Goal: Task Accomplishment & Management: Manage account settings

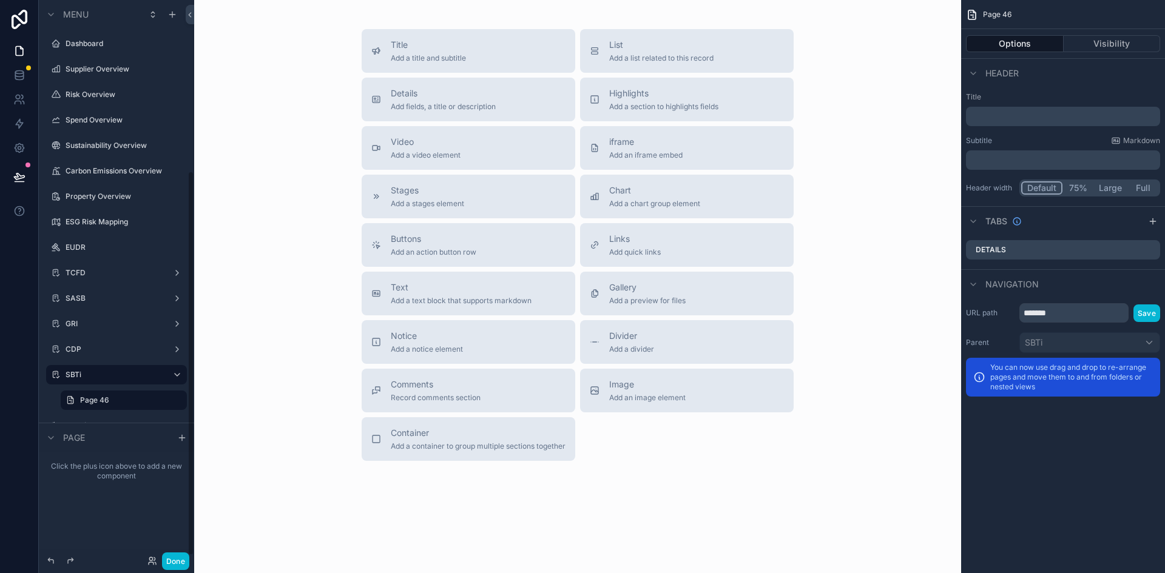
scroll to position [248, 0]
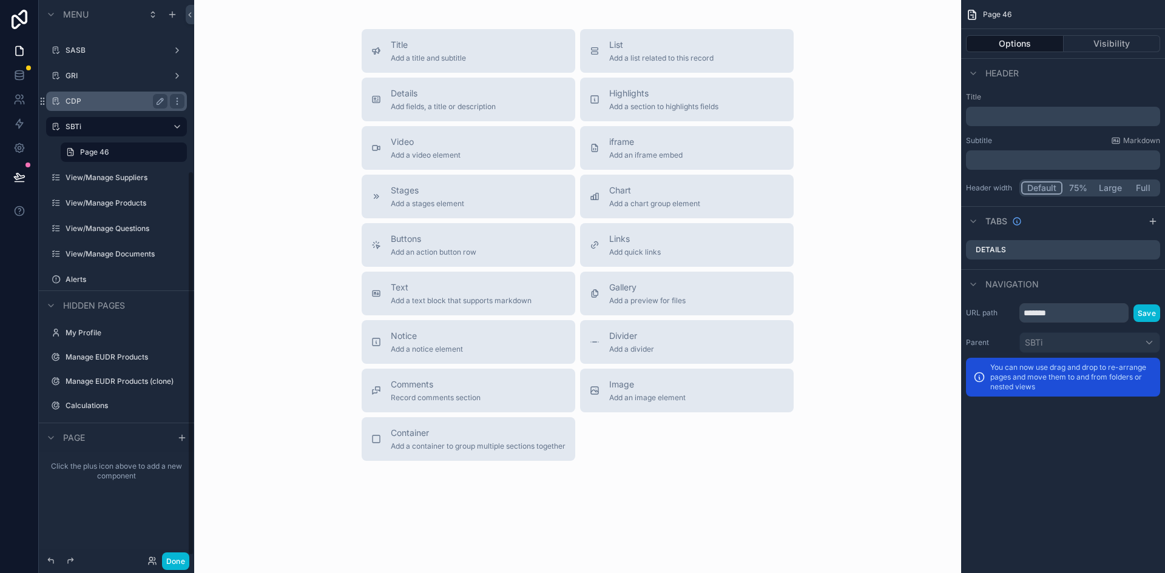
click at [115, 102] on label "CDP" at bounding box center [114, 101] width 97 height 10
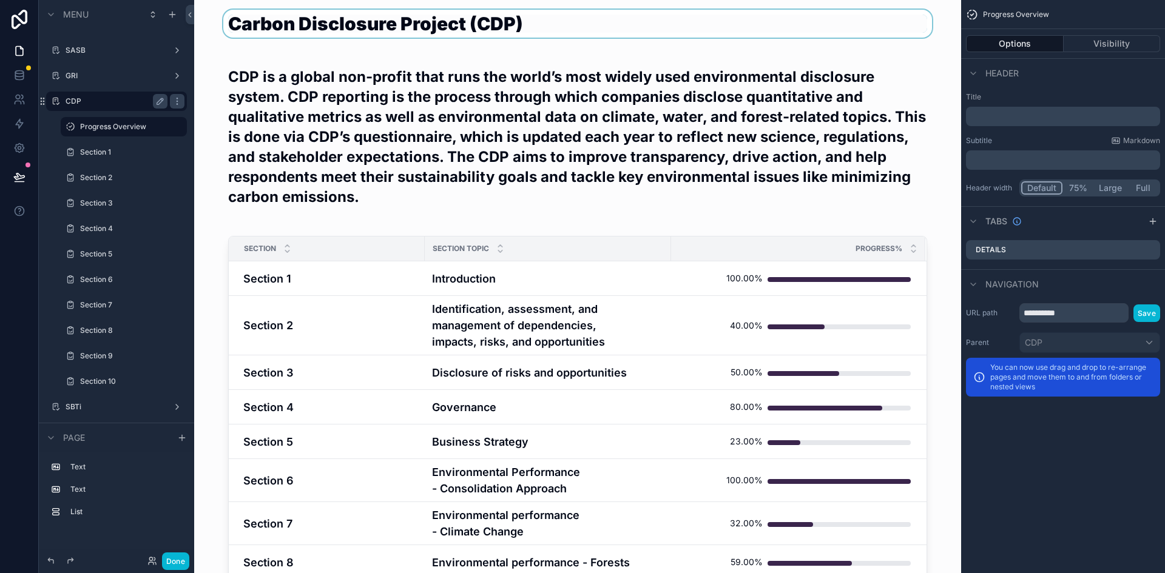
click at [276, 39] on div "scrollable content" at bounding box center [577, 31] width 747 height 42
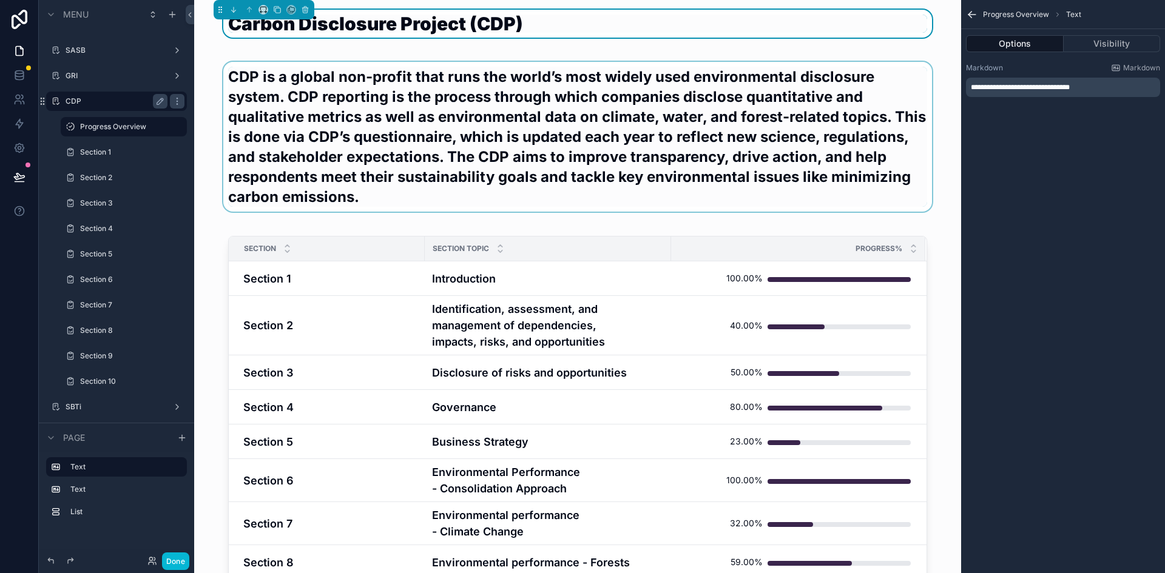
click at [295, 181] on div "scrollable content" at bounding box center [577, 142] width 747 height 160
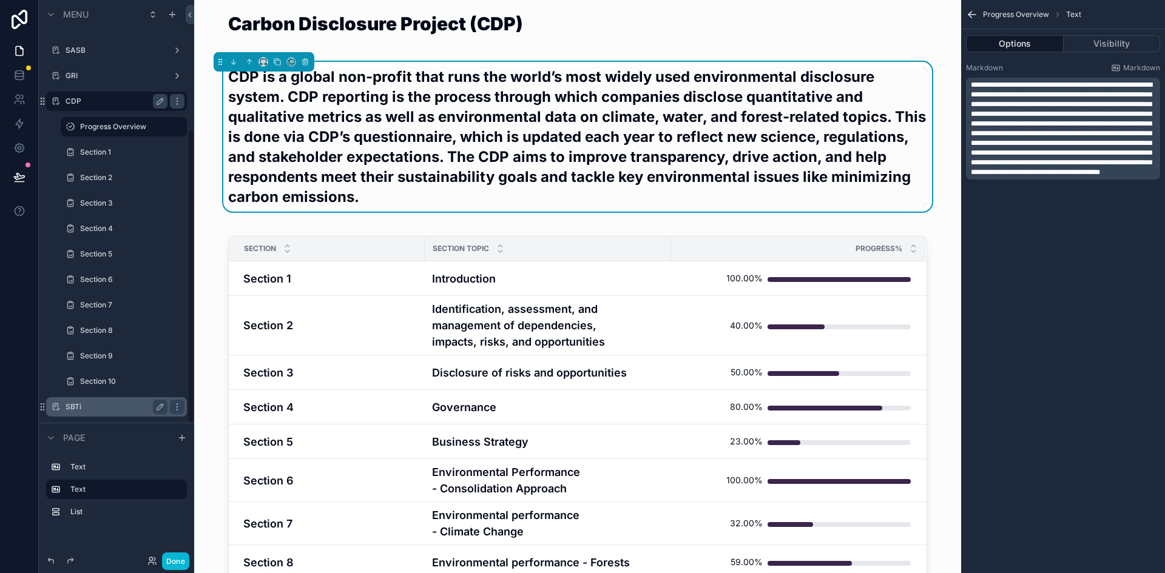
click at [96, 402] on label "SBTi" at bounding box center [114, 407] width 97 height 10
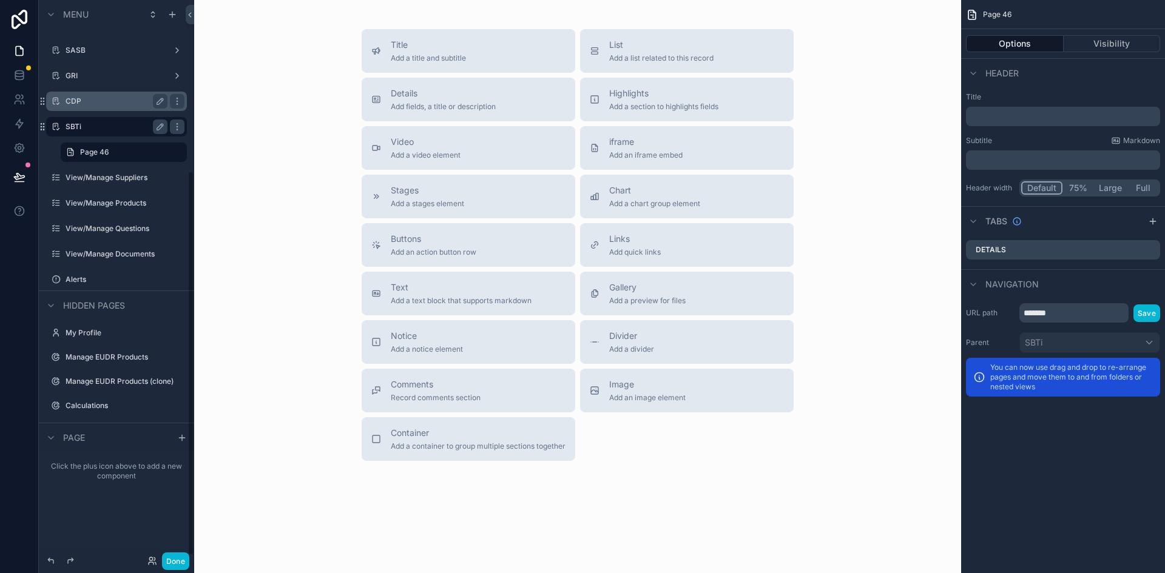
scroll to position [248, 0]
click at [422, 289] on span "Text" at bounding box center [461, 287] width 141 height 12
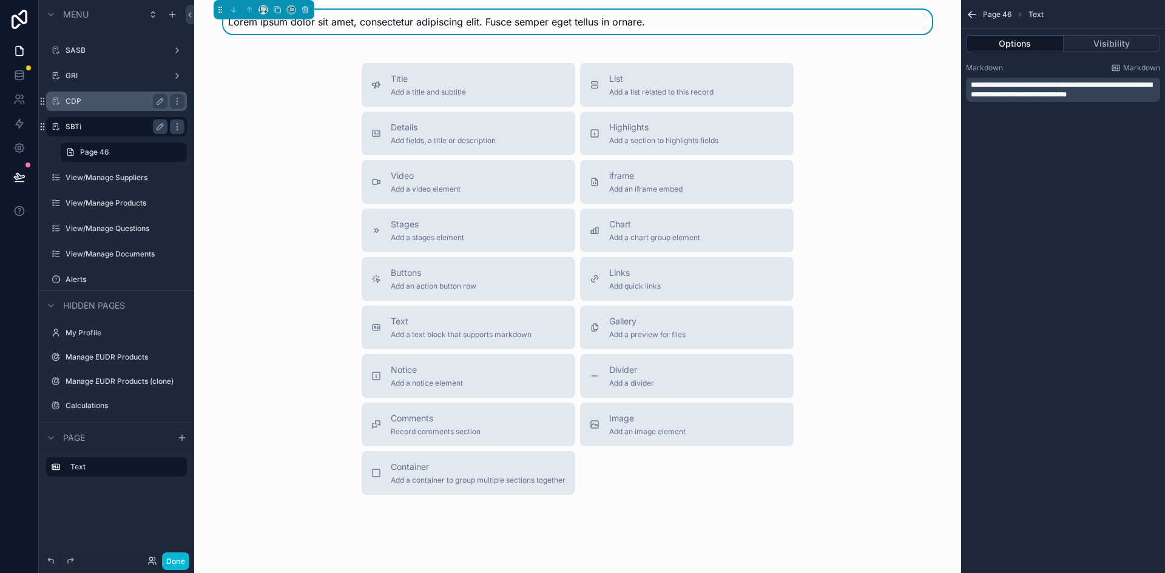
click at [1058, 87] on span "**********" at bounding box center [1061, 89] width 181 height 17
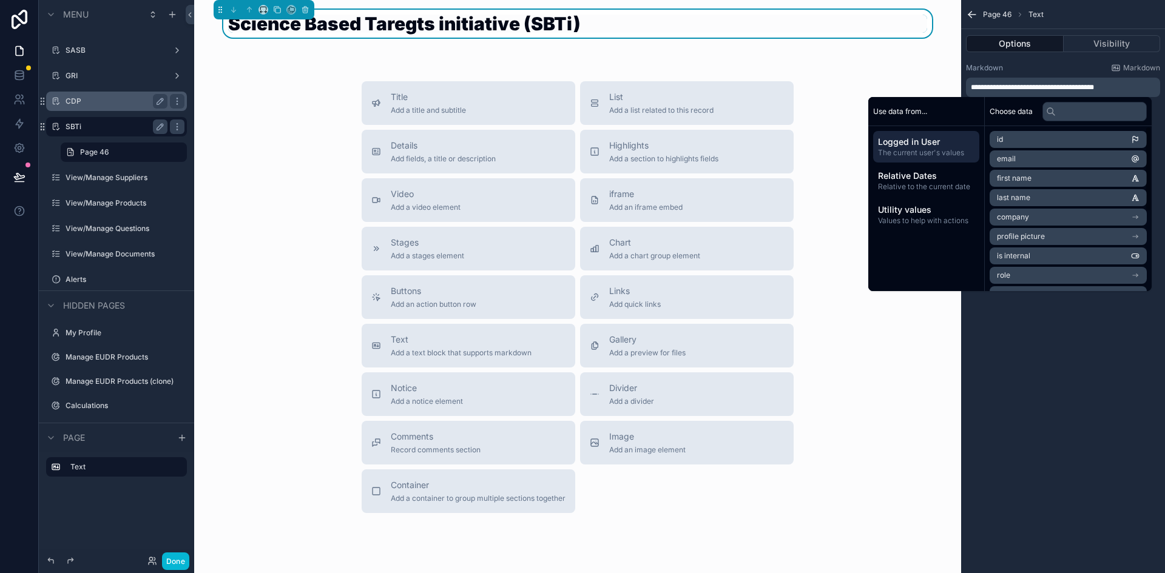
click at [1045, 343] on div "**********" at bounding box center [1063, 286] width 204 height 573
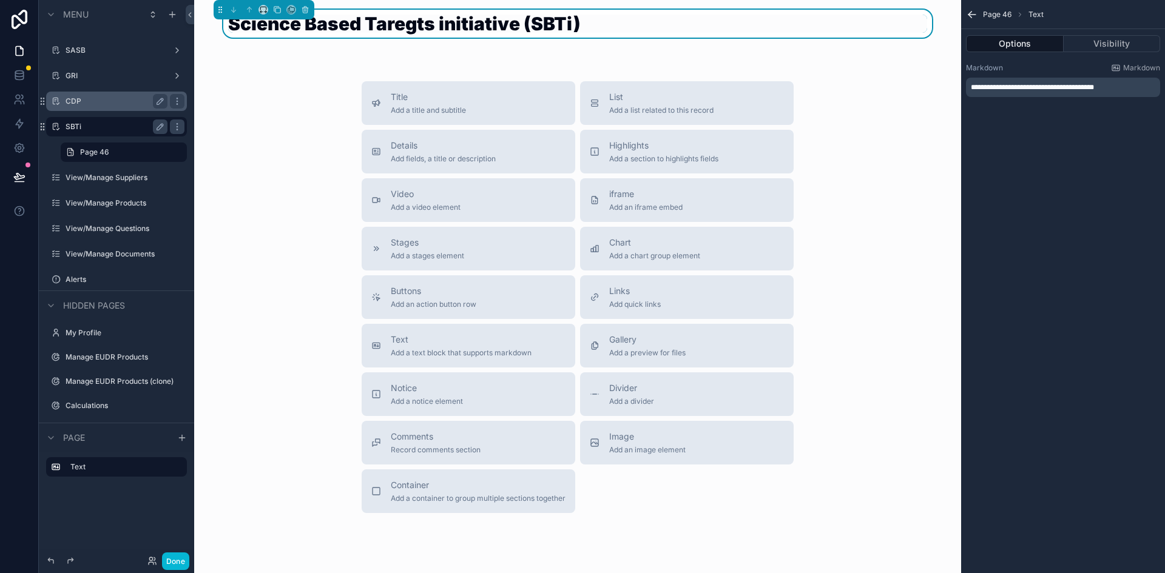
click at [402, 31] on h1 "Science Based Taregts initiative (SBTi)" at bounding box center [577, 24] width 699 height 18
click at [400, 22] on h1 "Science Based Taregts initiative (SBTi)" at bounding box center [577, 24] width 699 height 18
click at [1052, 90] on span "**********" at bounding box center [1032, 87] width 123 height 7
click at [1051, 320] on div "**********" at bounding box center [1063, 286] width 204 height 573
click at [884, 368] on div "Title Add a title and subtitle List Add a list related to this record Details A…" at bounding box center [577, 297] width 747 height 432
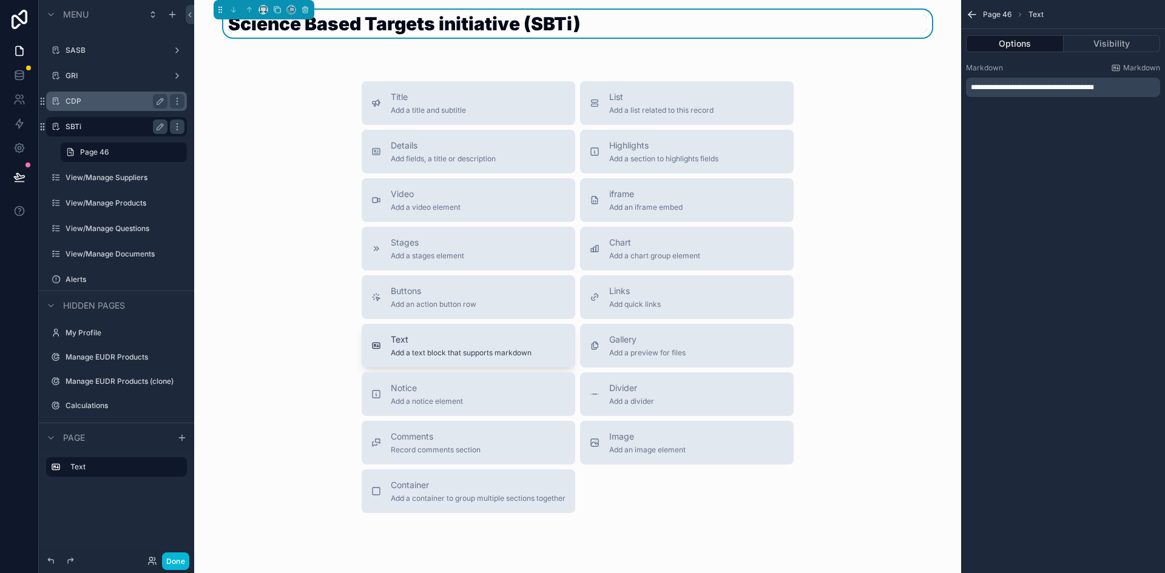
click at [464, 346] on div "Text Add a text block that supports markdown" at bounding box center [461, 346] width 141 height 24
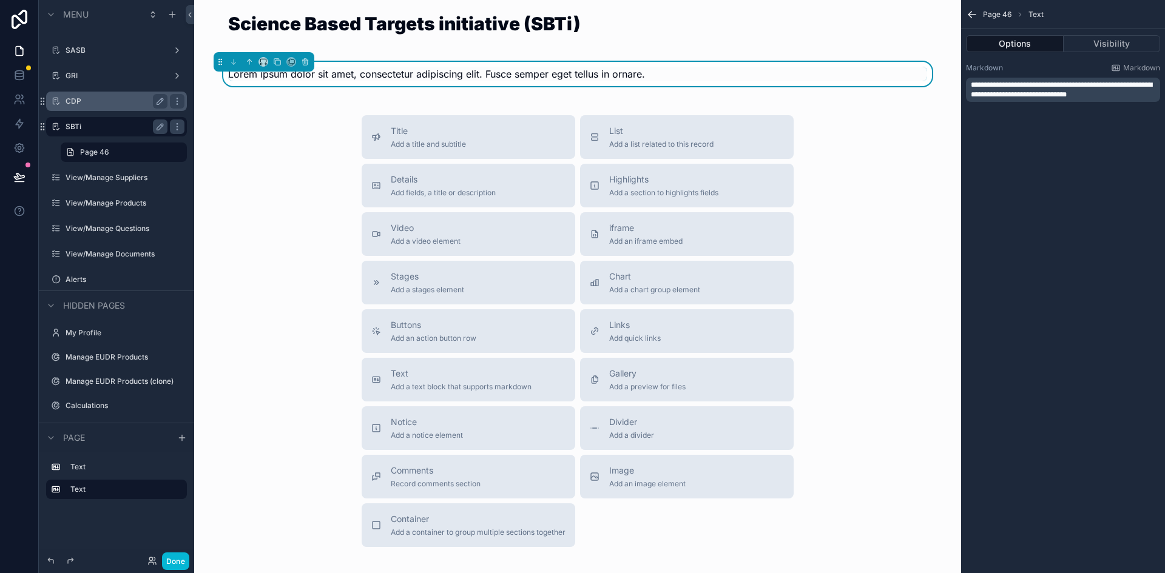
click at [1122, 98] on p "**********" at bounding box center [1064, 89] width 187 height 19
drag, startPoint x: 1122, startPoint y: 98, endPoint x: 947, endPoint y: 63, distance: 178.1
click at [947, 63] on div "Dashboard Supplier Overview Risk Overview Spend Overview Sustainability Overvie…" at bounding box center [679, 286] width 971 height 573
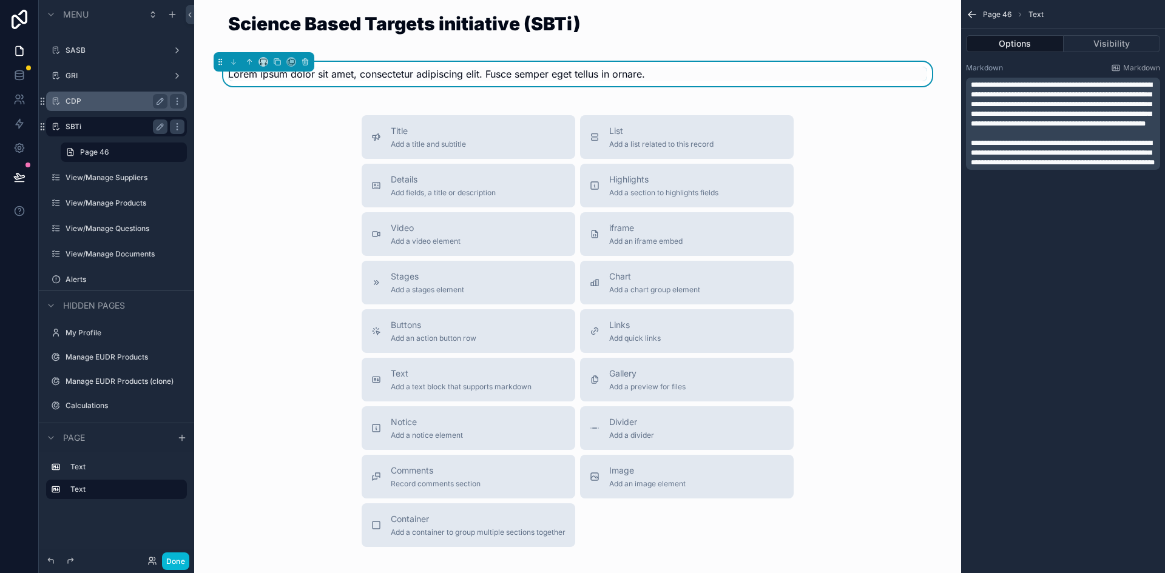
scroll to position [0, 0]
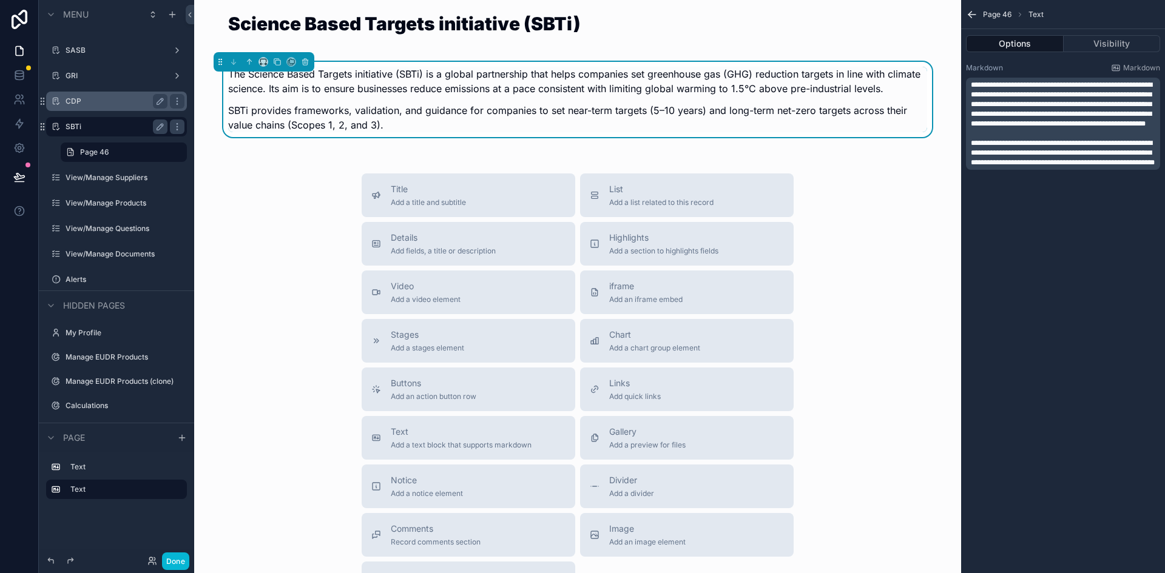
click at [972, 84] on span "**********" at bounding box center [1061, 104] width 181 height 46
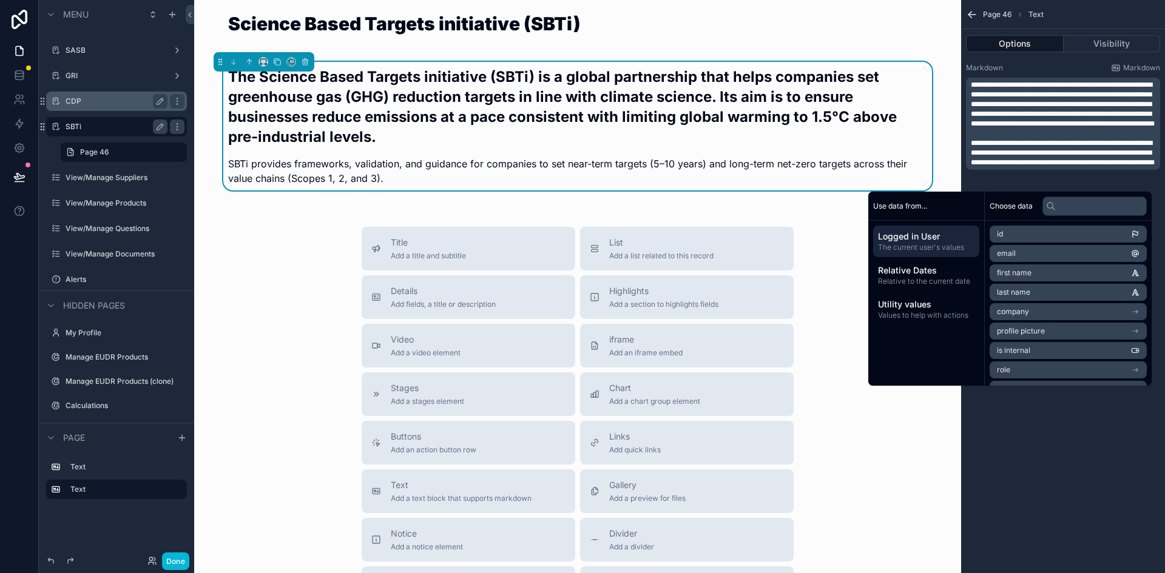
click at [971, 152] on span "**********" at bounding box center [1063, 153] width 184 height 27
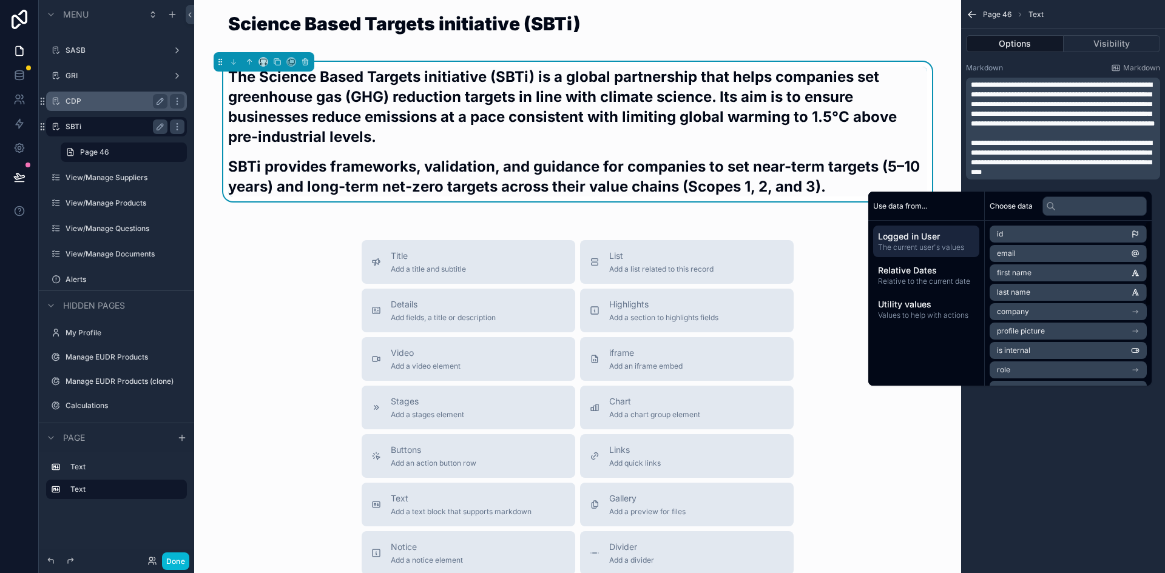
click at [813, 240] on div "Title Add a title and subtitle List Add a list related to this record Details A…" at bounding box center [577, 456] width 747 height 432
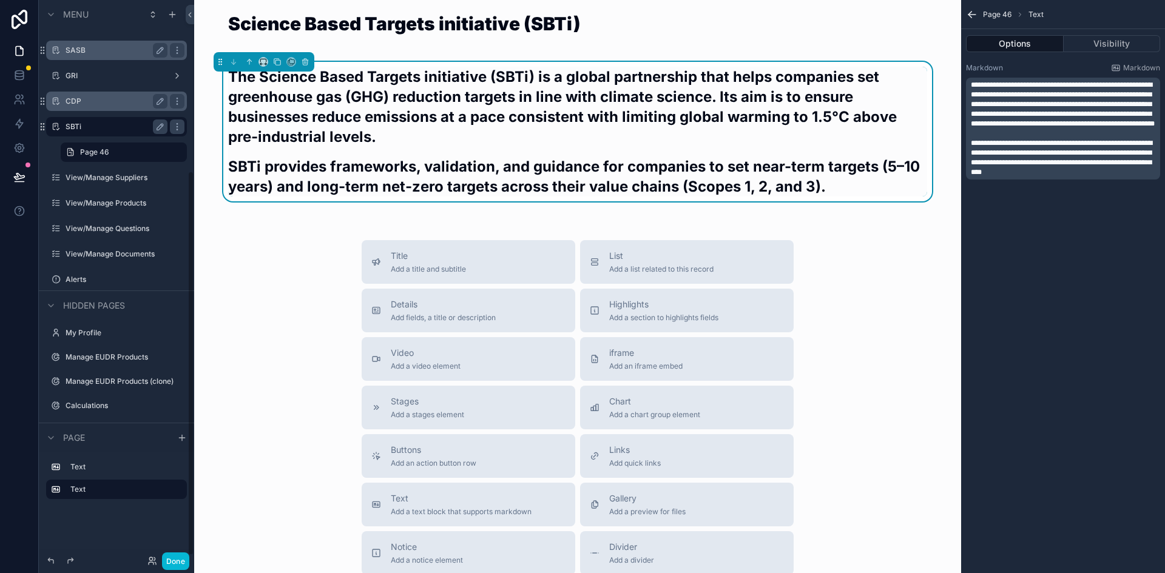
click at [99, 58] on div "SASB" at bounding box center [117, 50] width 136 height 19
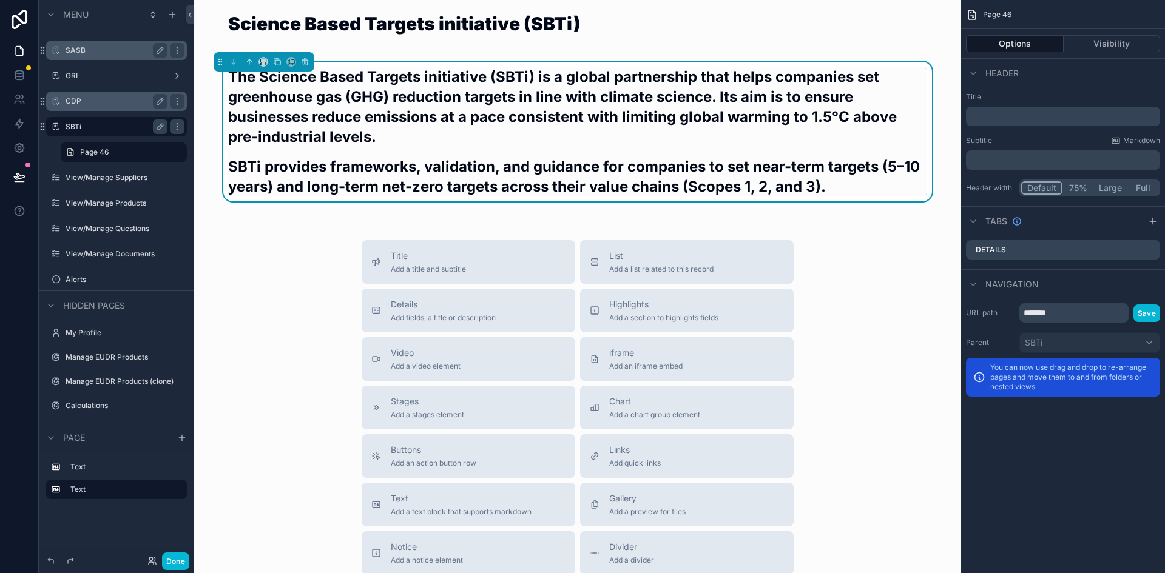
click at [104, 49] on label "SASB" at bounding box center [114, 50] width 97 height 10
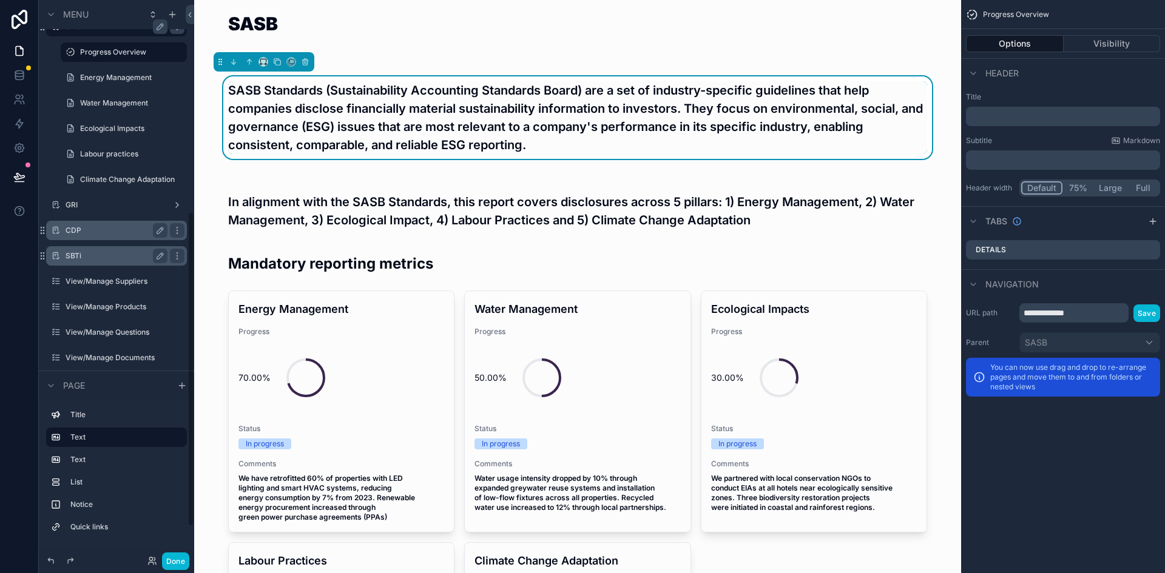
scroll to position [395, 0]
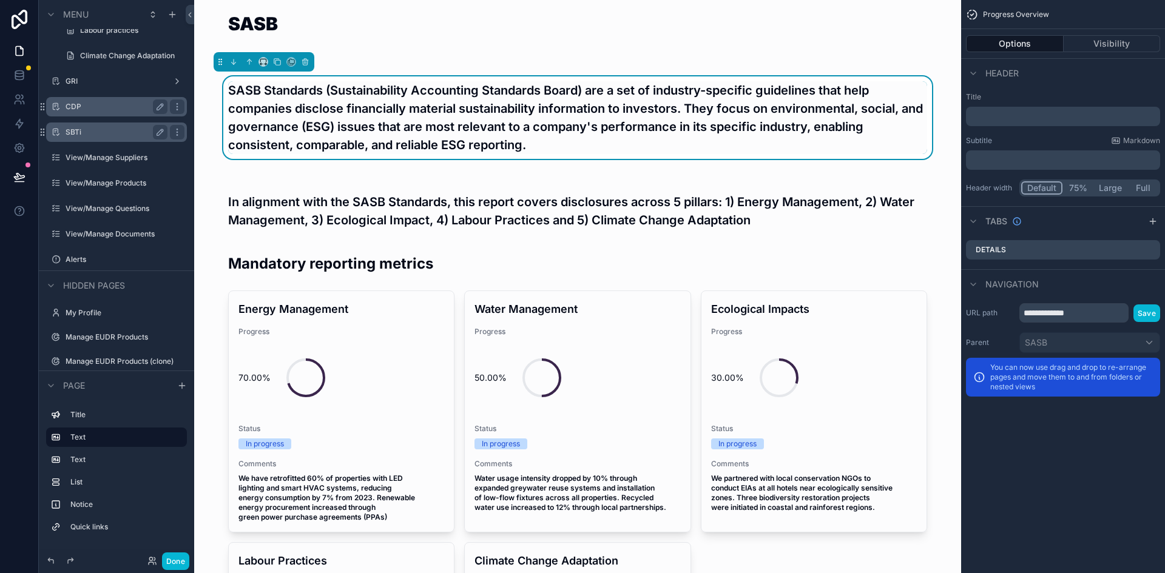
click at [104, 128] on label "SBTi" at bounding box center [114, 132] width 97 height 10
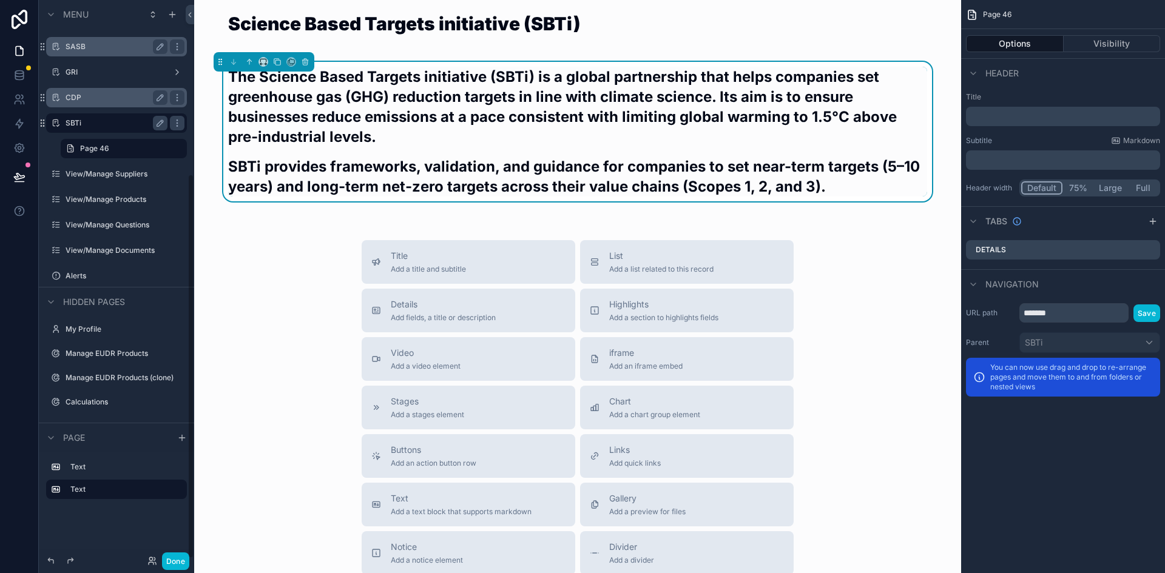
scroll to position [252, 0]
click at [305, 269] on div "Title Add a title and subtitle List Add a list related to this record Details A…" at bounding box center [577, 456] width 747 height 432
click at [644, 548] on span "Divider" at bounding box center [631, 547] width 45 height 12
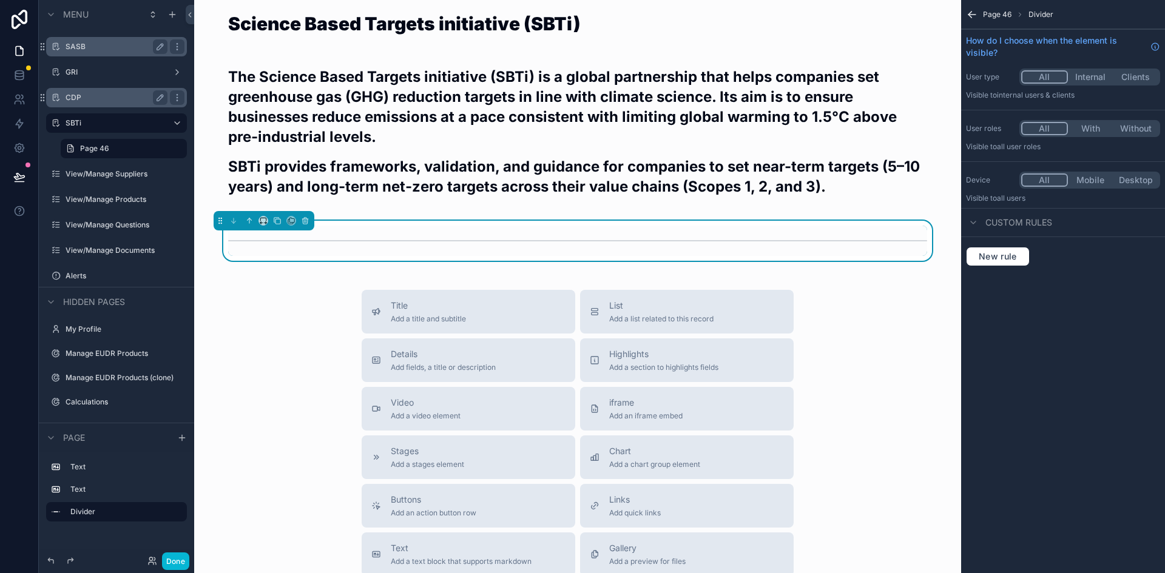
click at [283, 300] on div "Title Add a title and subtitle List Add a list related to this record Details A…" at bounding box center [577, 506] width 747 height 432
click at [94, 150] on label "Page 46" at bounding box center [121, 149] width 82 height 10
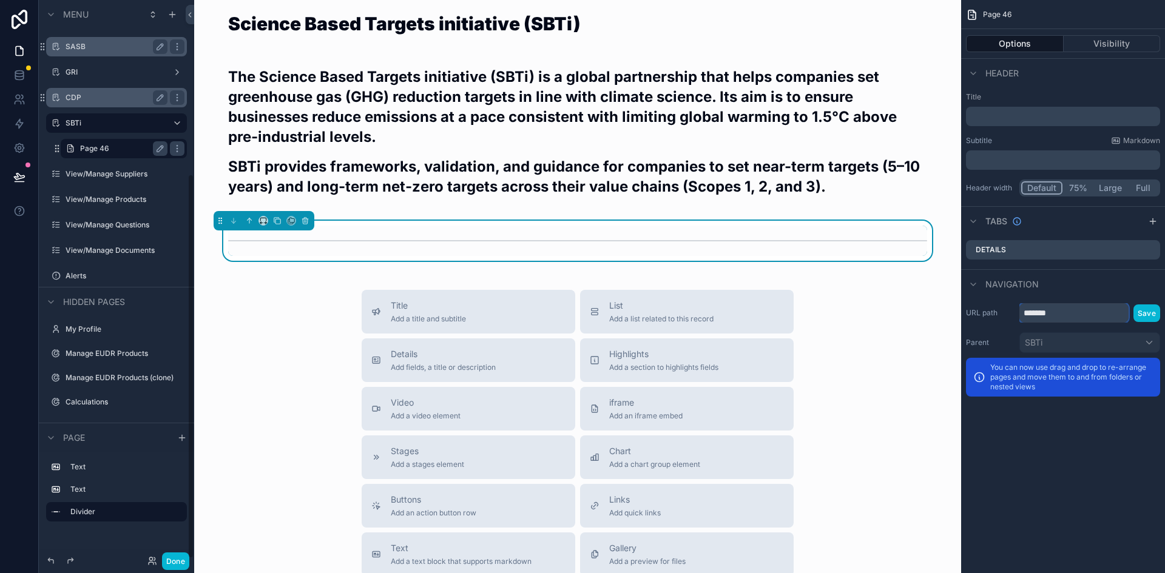
click at [1062, 312] on input "*******" at bounding box center [1073, 312] width 109 height 19
drag, startPoint x: 1066, startPoint y: 313, endPoint x: 952, endPoint y: 319, distance: 114.2
click at [953, 318] on div "Dashboard Supplier Overview Risk Overview Spend Overview Sustainability Overvie…" at bounding box center [679, 286] width 971 height 573
type input "*"
type input "**********"
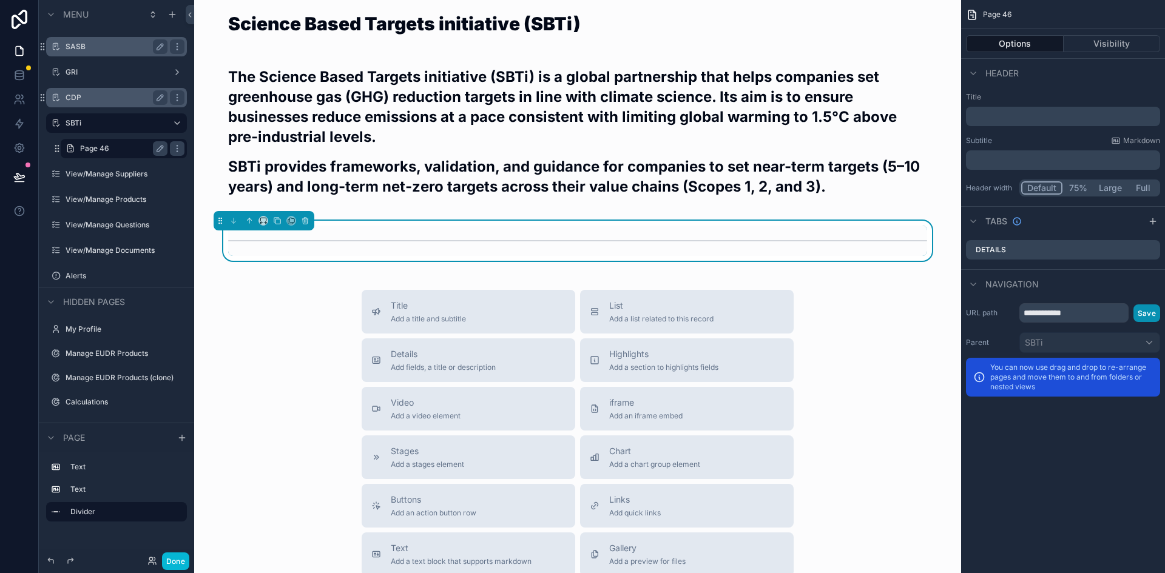
click at [1141, 315] on button "Save" at bounding box center [1146, 314] width 27 height 18
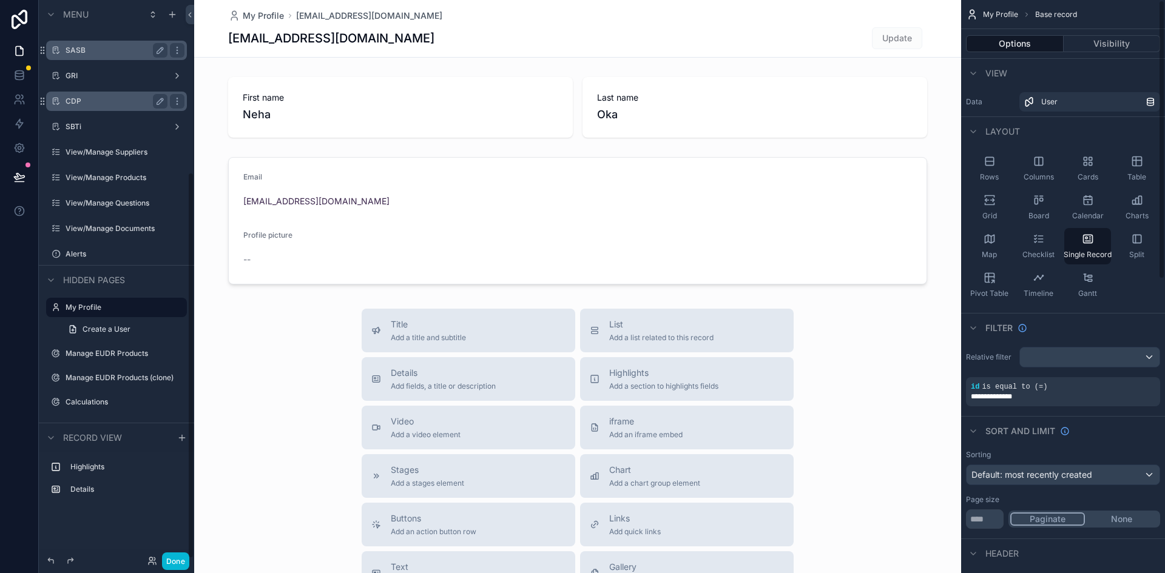
scroll to position [248, 0]
click at [121, 119] on div "SBTi" at bounding box center [117, 126] width 136 height 19
click at [67, 126] on label "SBTi" at bounding box center [114, 127] width 97 height 10
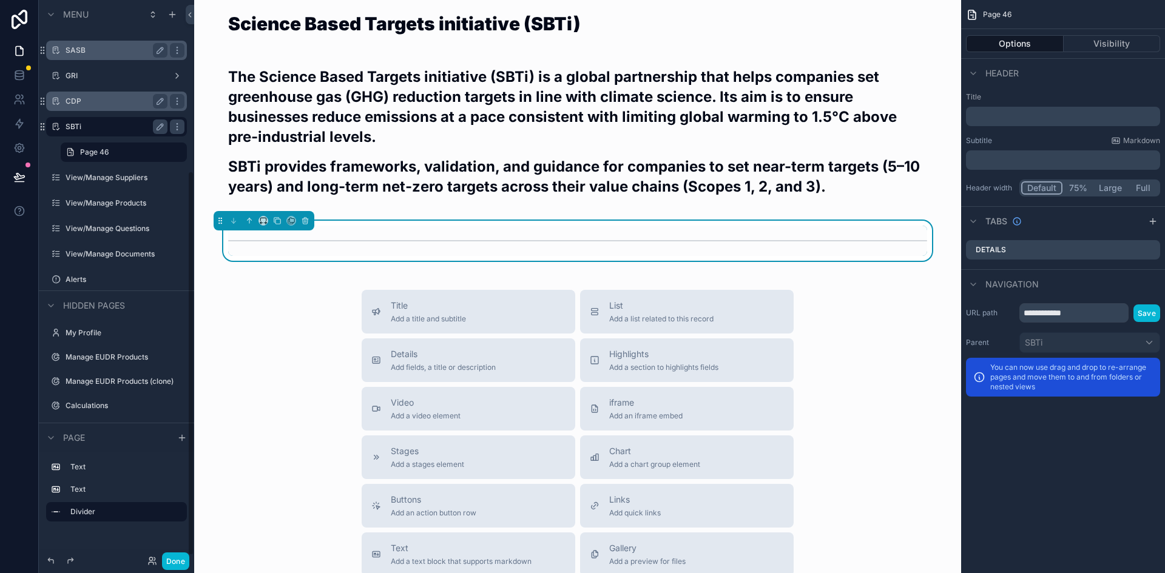
scroll to position [248, 0]
click at [160, 156] on button "scrollable content" at bounding box center [160, 152] width 15 height 15
click at [127, 152] on input "*******" at bounding box center [114, 152] width 68 height 15
type input "*"
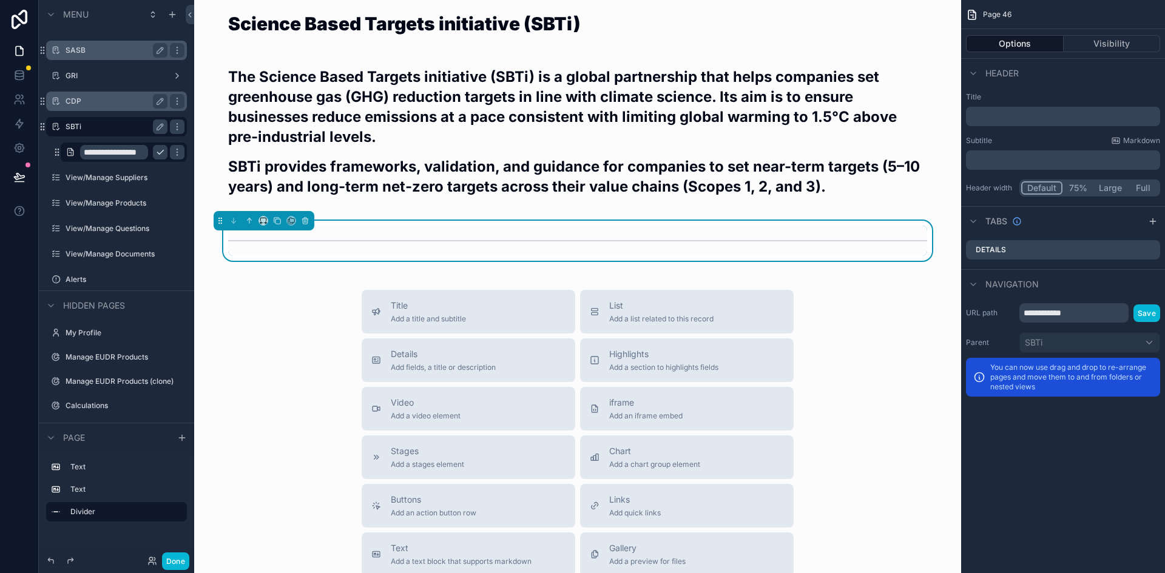
scroll to position [0, 15]
type input "**********"
click at [156, 155] on icon "scrollable content" at bounding box center [160, 152] width 10 height 10
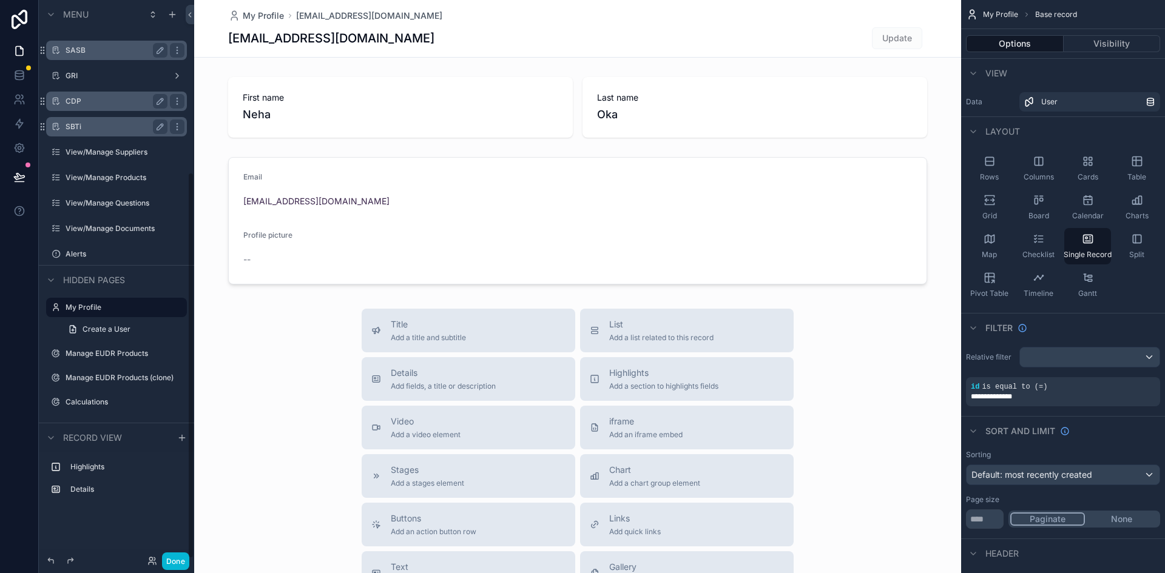
scroll to position [248, 0]
click at [103, 129] on label "SBTi" at bounding box center [114, 127] width 97 height 10
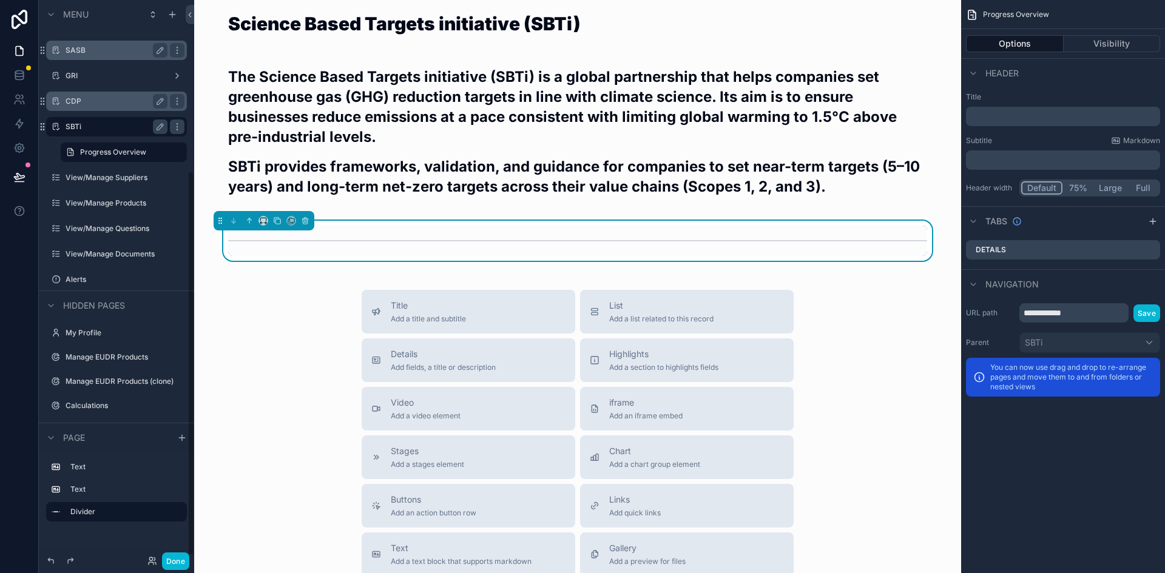
scroll to position [248, 0]
click at [342, 321] on div "Title Add a title and subtitle List Add a list related to this record Details A…" at bounding box center [577, 506] width 747 height 432
click at [27, 76] on link at bounding box center [19, 75] width 38 height 24
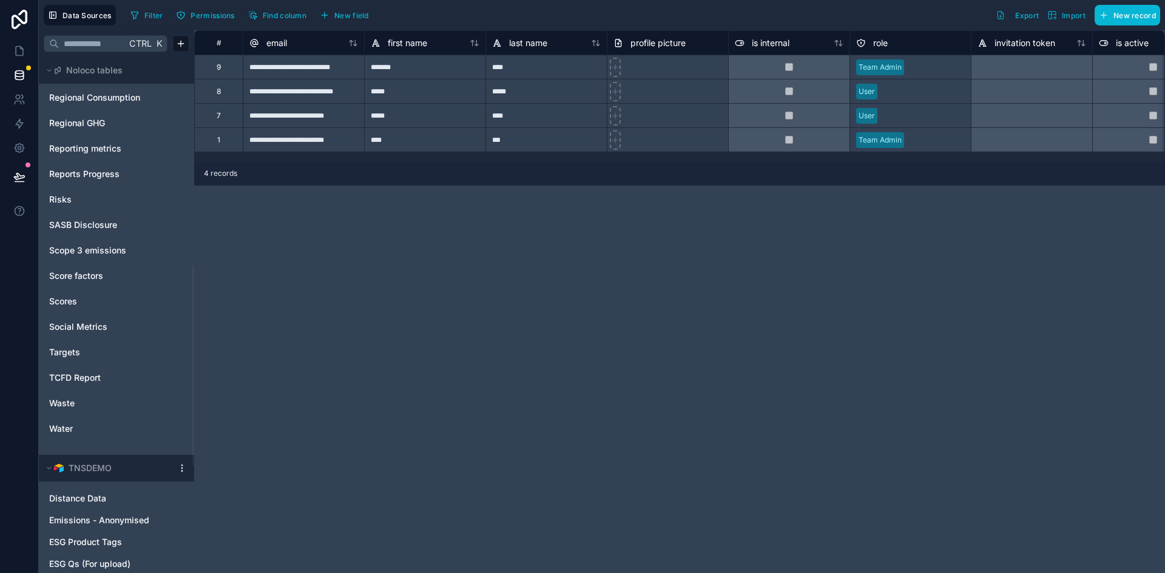
scroll to position [539, 0]
click at [92, 343] on div "Targets" at bounding box center [117, 351] width 146 height 19
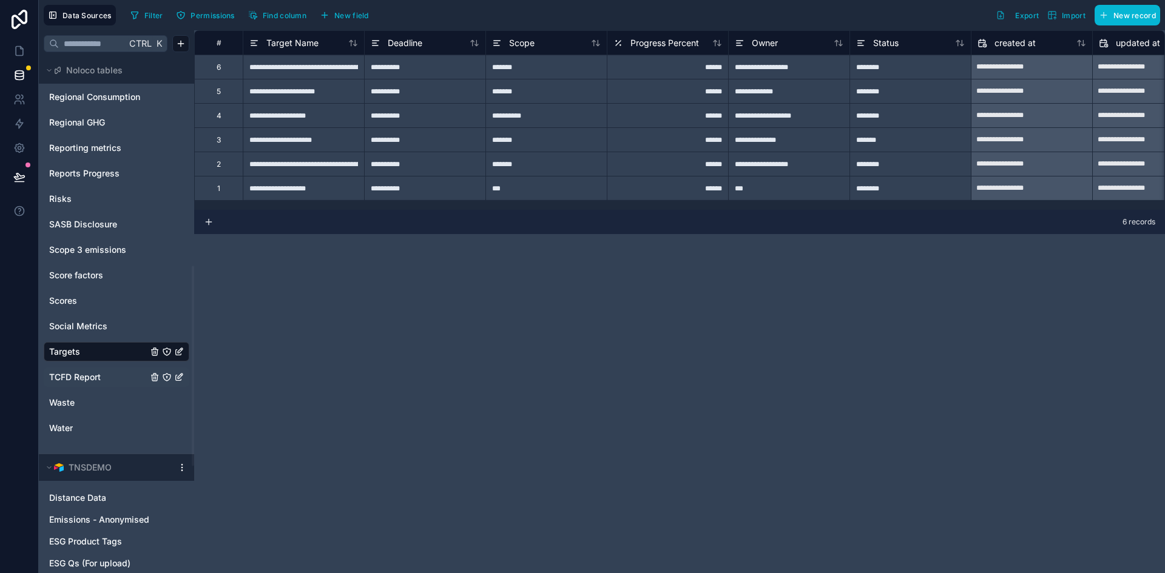
click at [117, 377] on link "TCFD Report" at bounding box center [98, 377] width 98 height 12
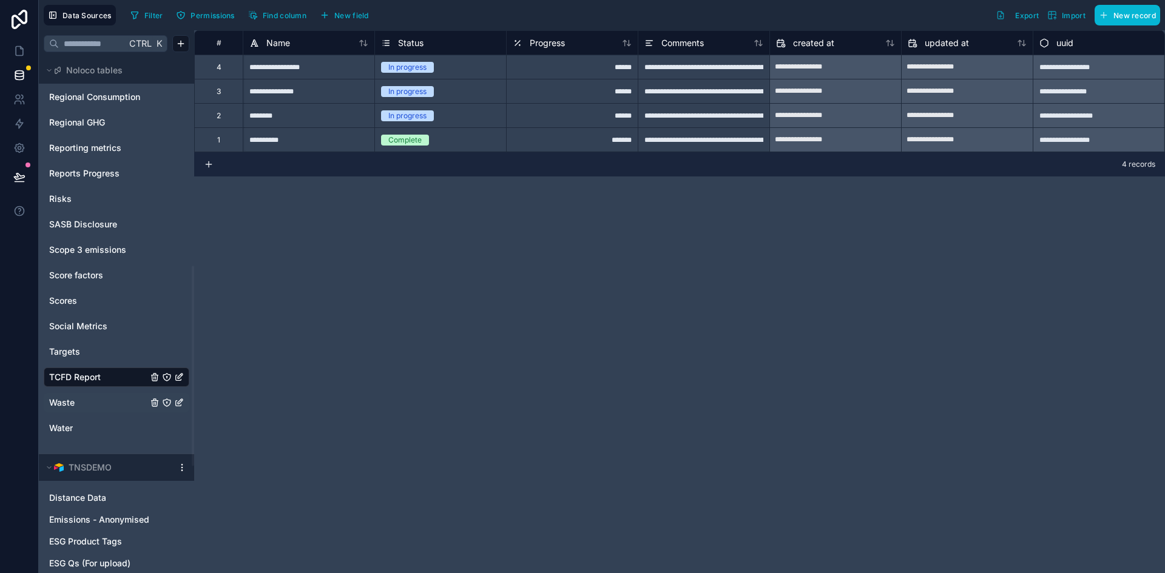
click at [82, 404] on link "Waste" at bounding box center [98, 403] width 98 height 12
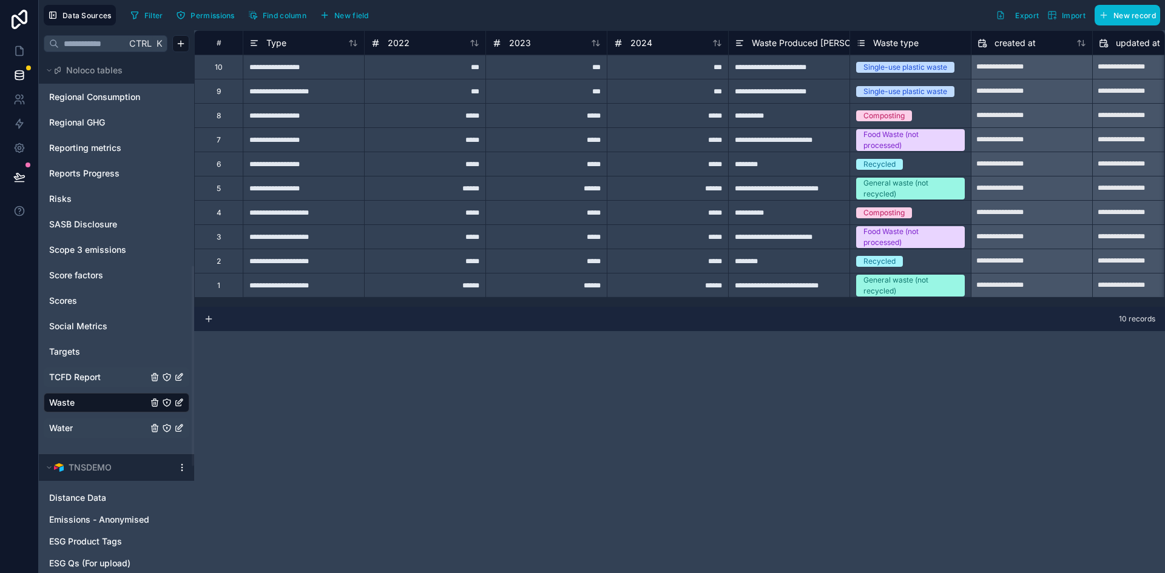
click at [77, 422] on link "Water" at bounding box center [98, 428] width 98 height 12
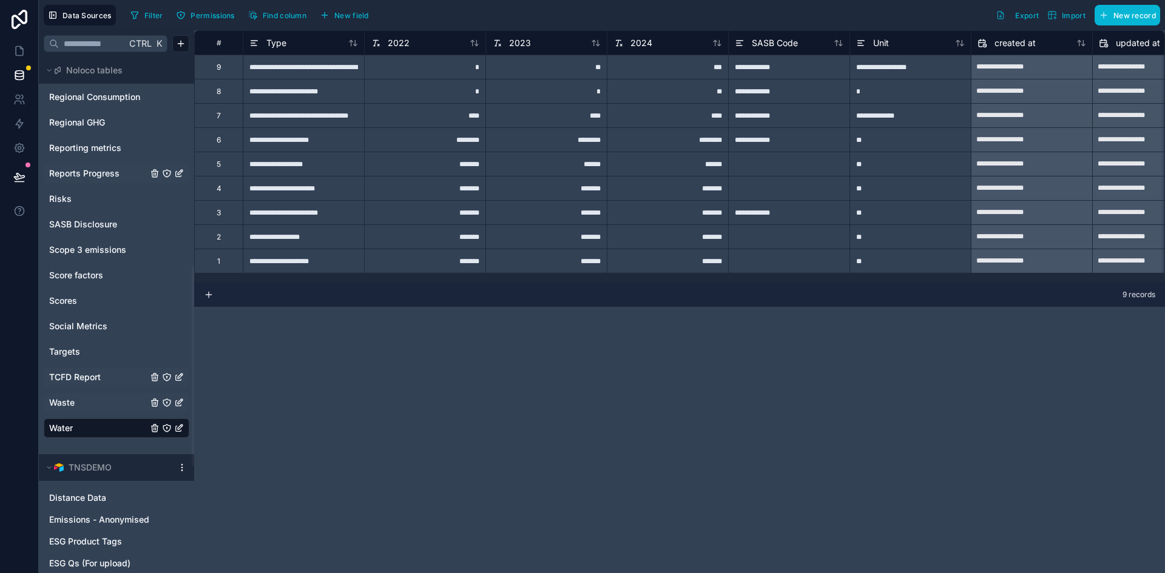
click at [101, 172] on span "Reports Progress" at bounding box center [84, 173] width 70 height 12
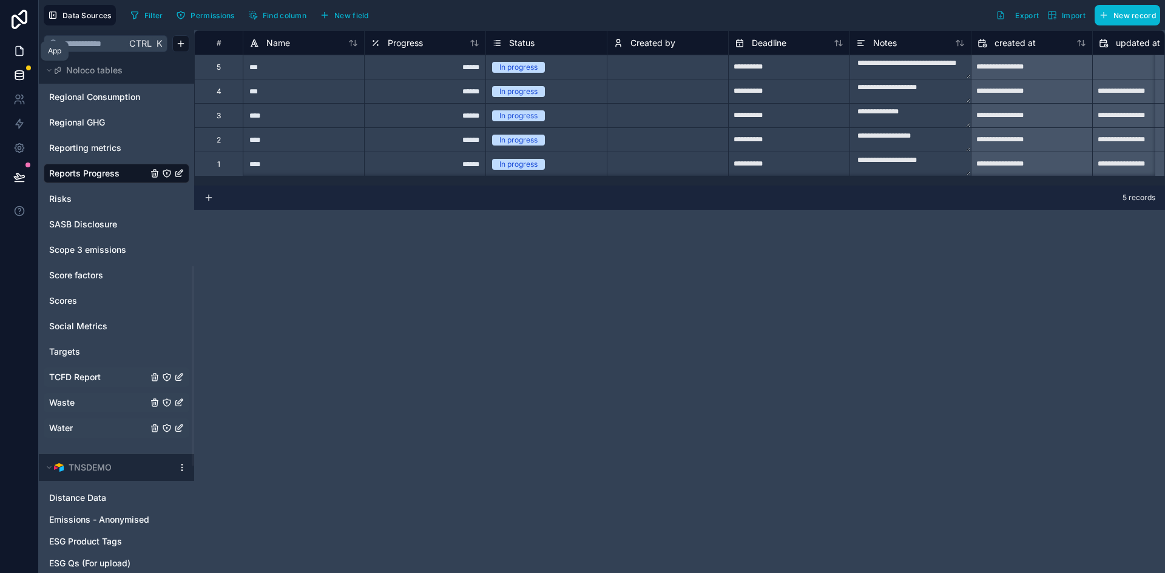
click at [20, 56] on icon at bounding box center [19, 51] width 12 height 12
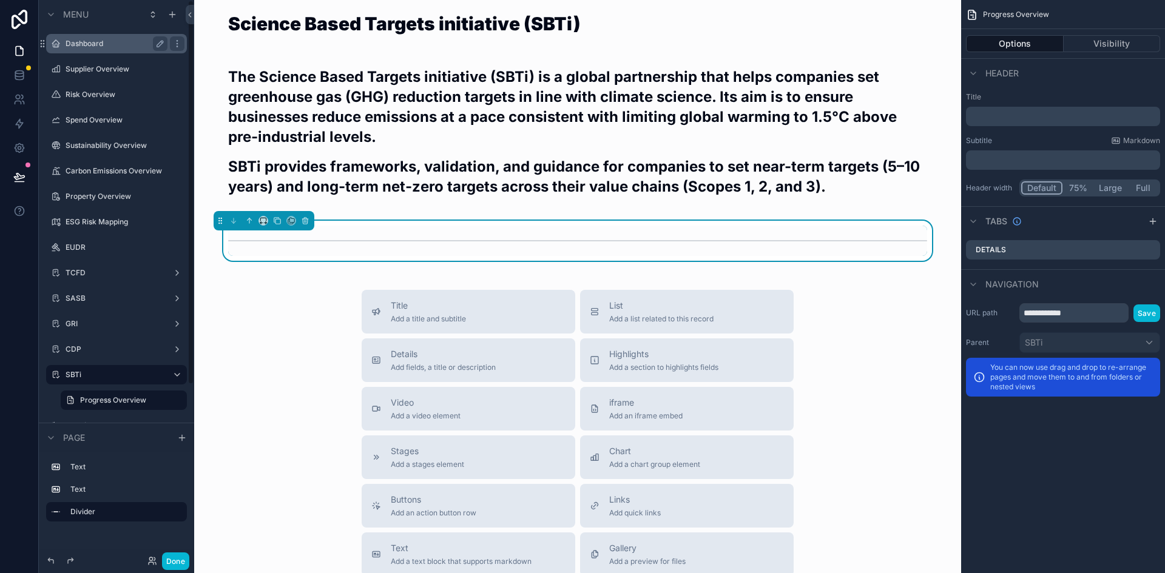
click at [114, 42] on label "Dashboard" at bounding box center [114, 44] width 97 height 10
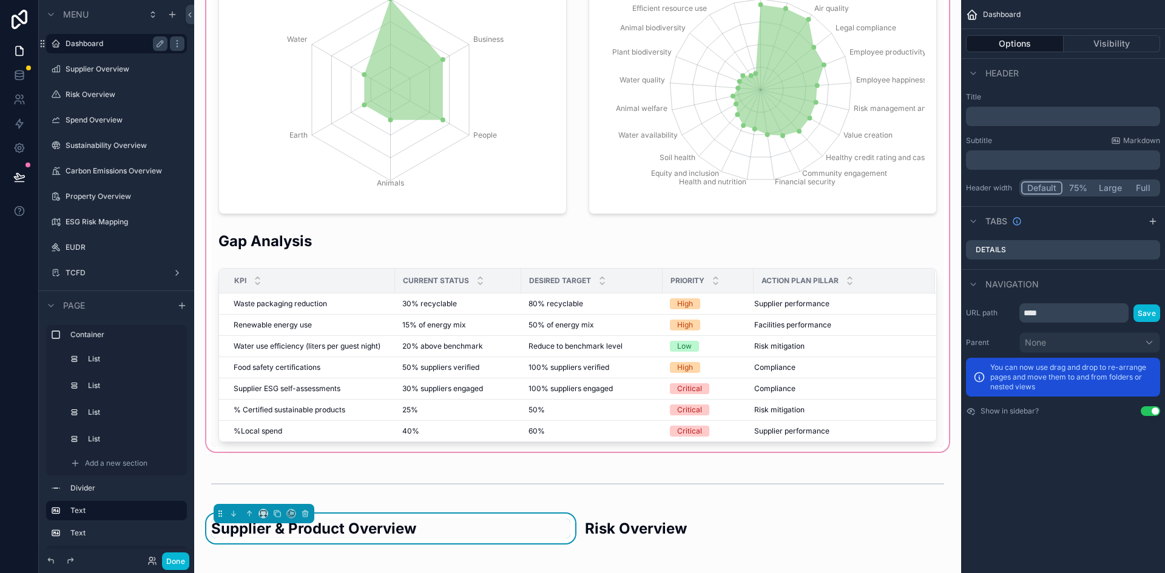
scroll to position [166, 0]
click at [883, 251] on div "scrollable content" at bounding box center [577, 149] width 747 height 610
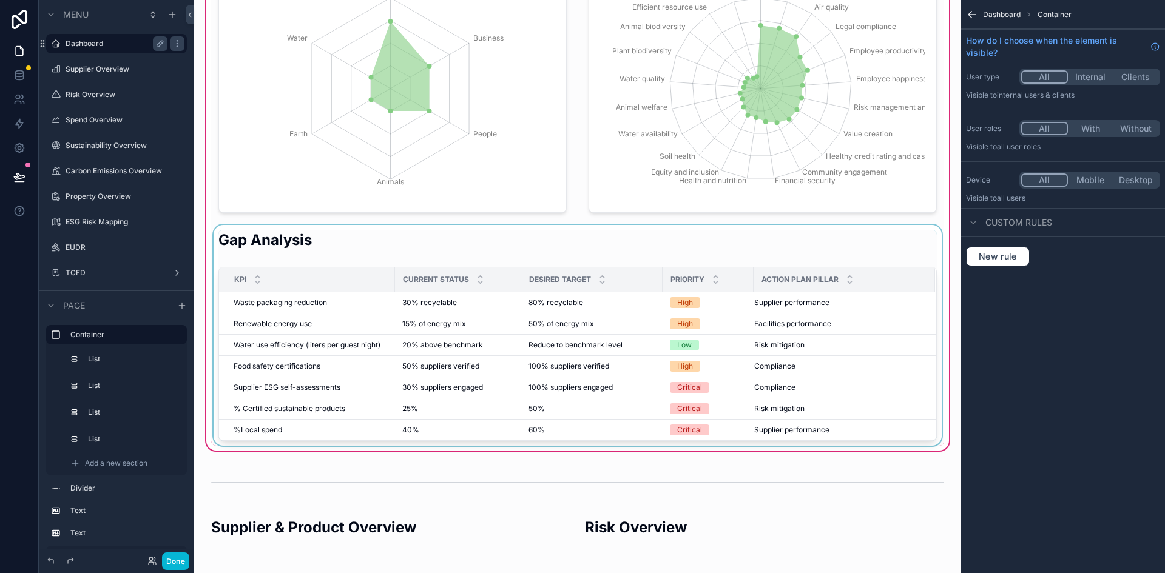
click at [818, 236] on div "scrollable content" at bounding box center [577, 335] width 733 height 221
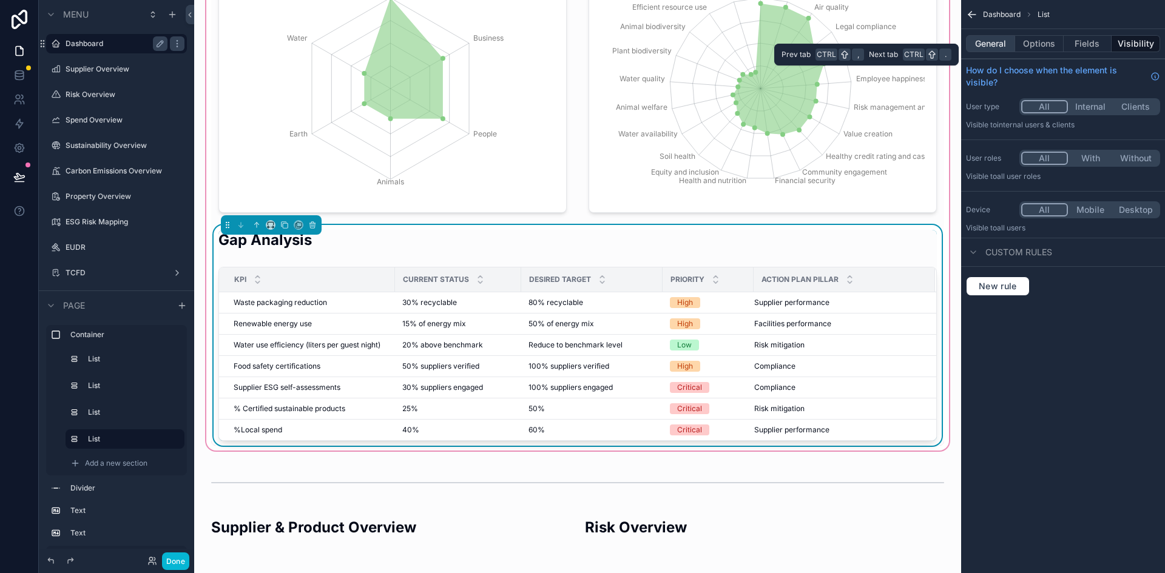
click at [994, 38] on button "General" at bounding box center [990, 43] width 49 height 17
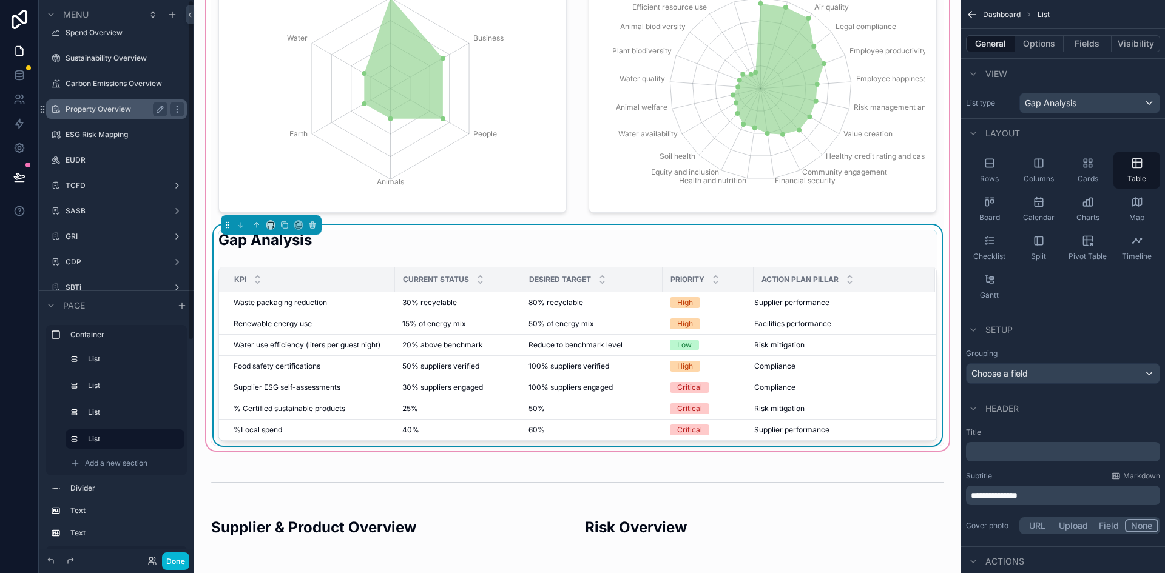
scroll to position [0, 0]
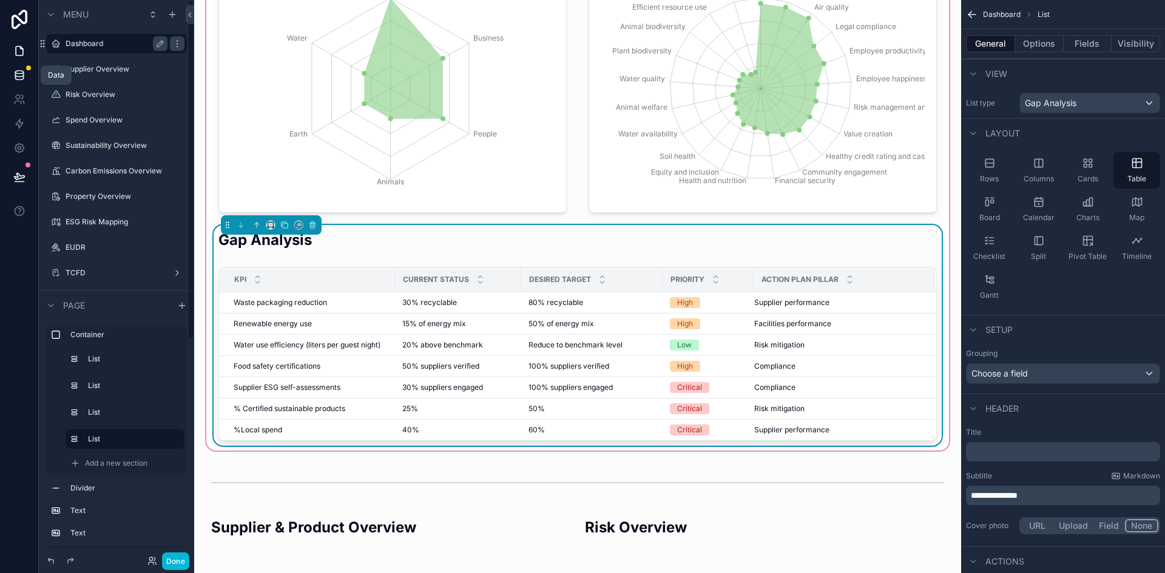
click at [21, 81] on link at bounding box center [19, 75] width 38 height 24
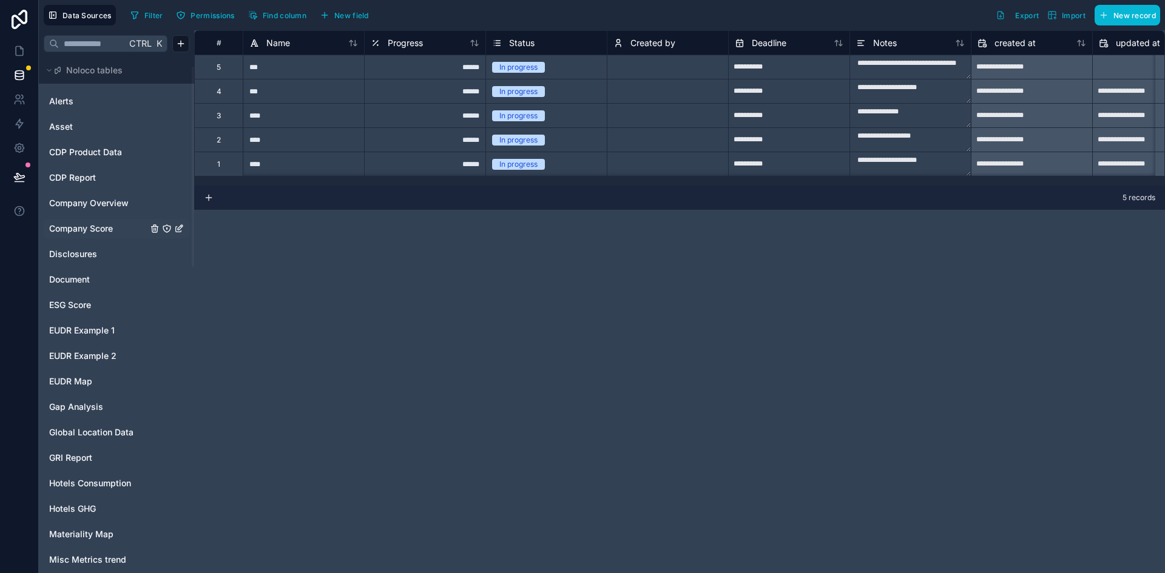
scroll to position [25, 0]
click at [61, 401] on span "Gap Analysis" at bounding box center [76, 406] width 54 height 12
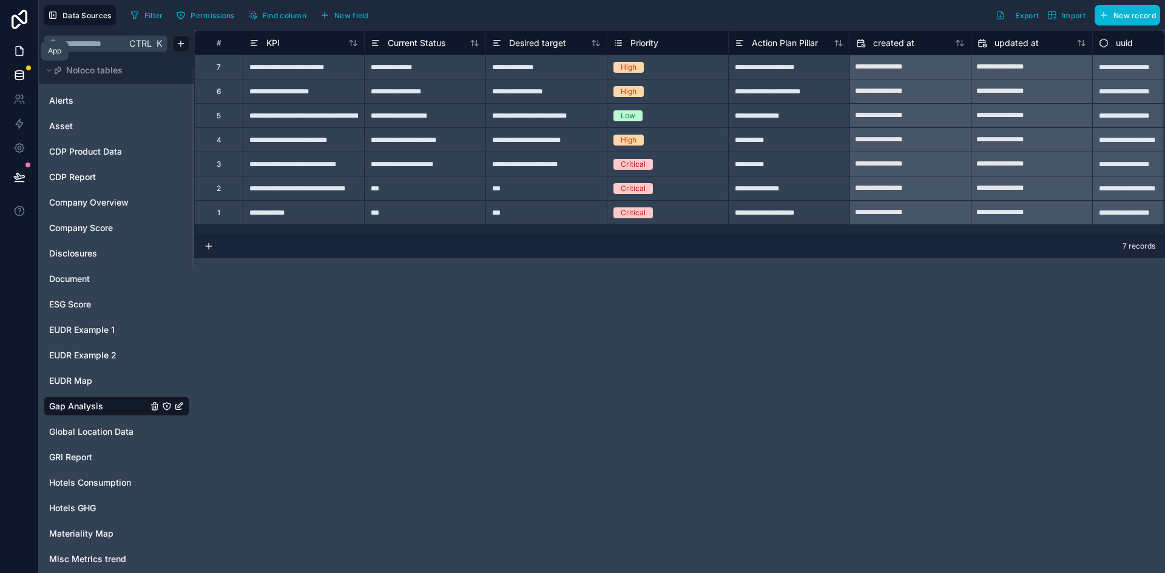
click at [10, 52] on link at bounding box center [19, 51] width 38 height 24
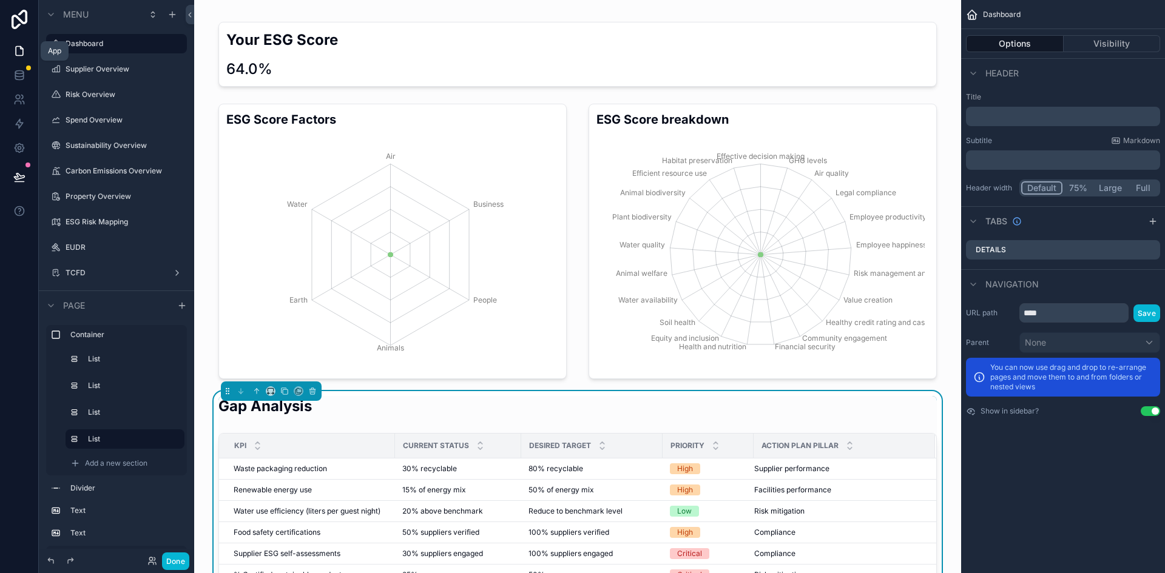
click at [10, 52] on link at bounding box center [19, 51] width 38 height 24
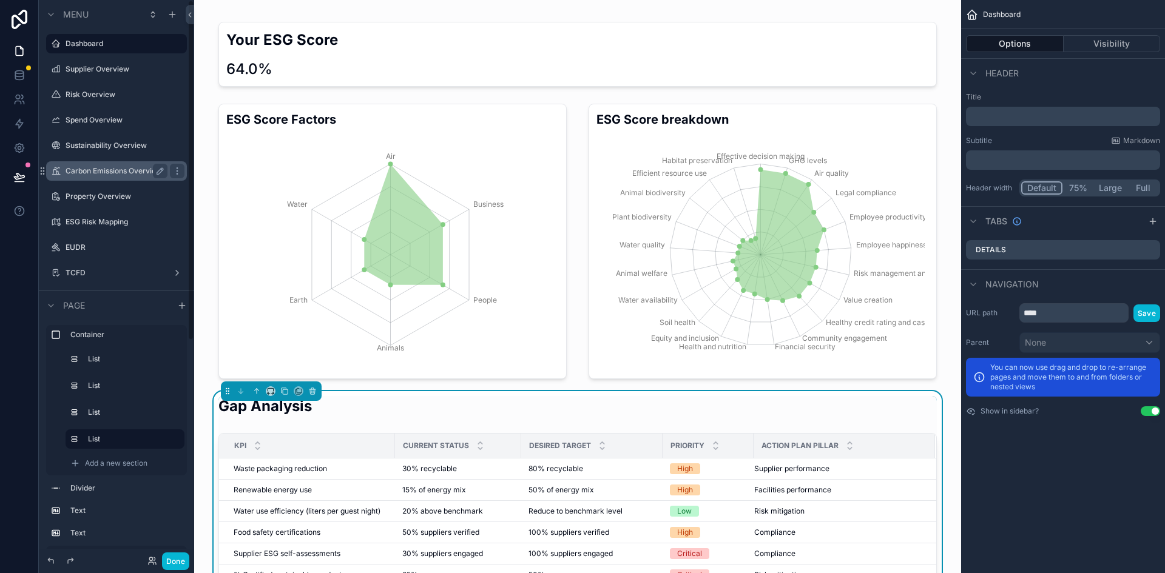
click at [89, 172] on label "Carbon Emissions Overview" at bounding box center [114, 171] width 97 height 10
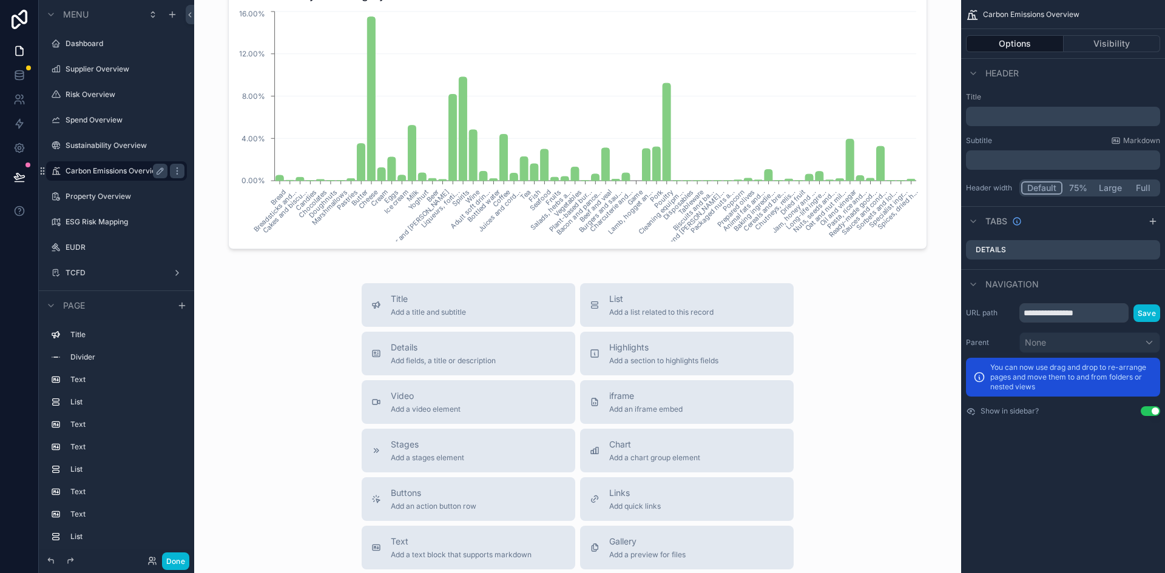
scroll to position [3063, 0]
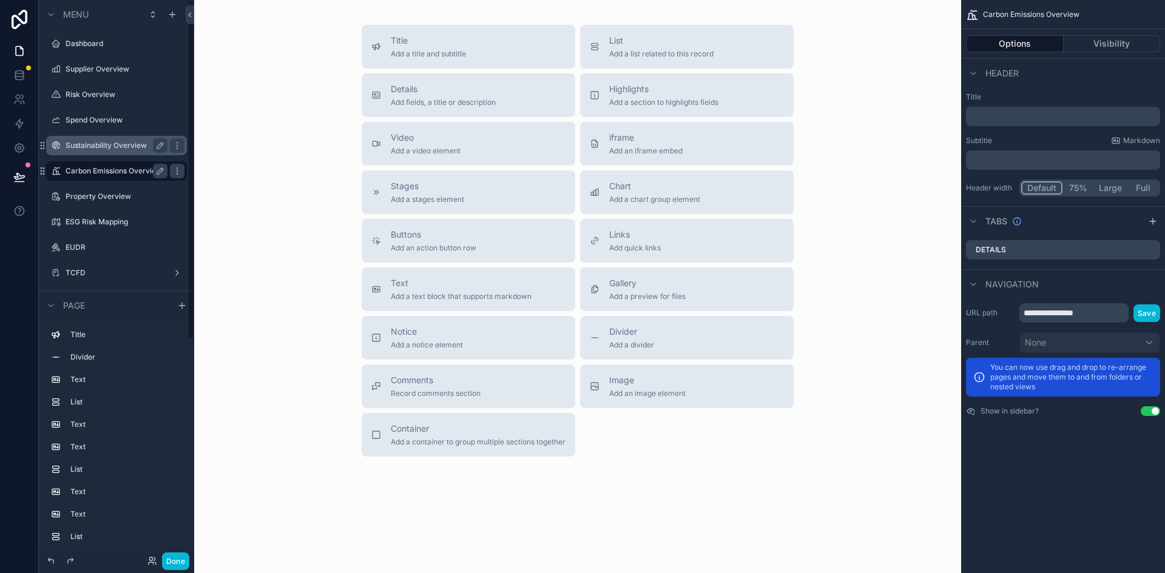
click at [116, 141] on label "Sustainability Overview" at bounding box center [114, 146] width 97 height 10
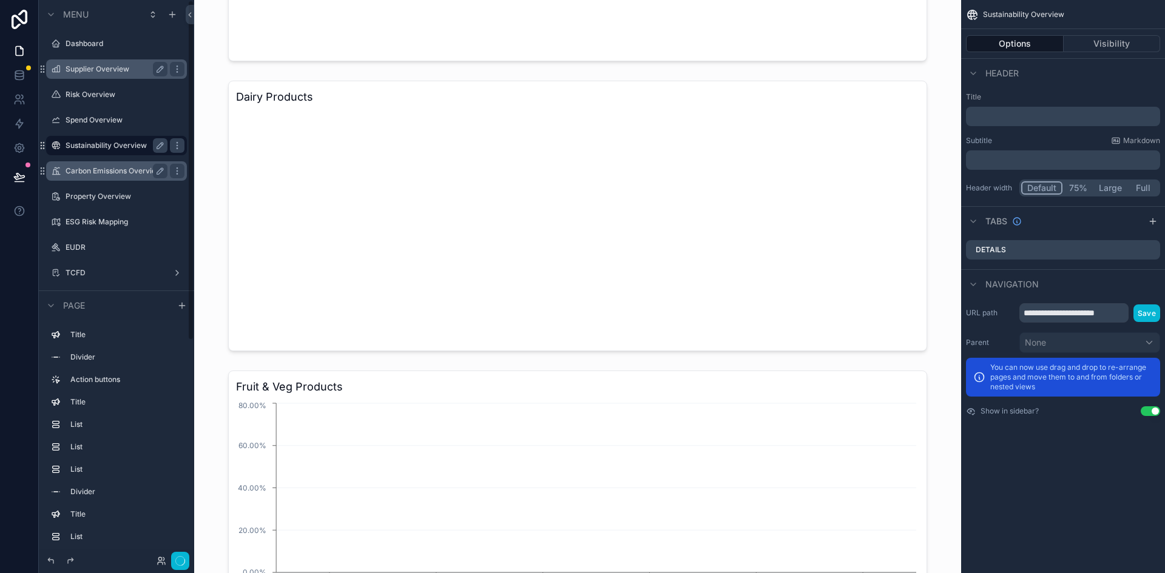
scroll to position [3051, 0]
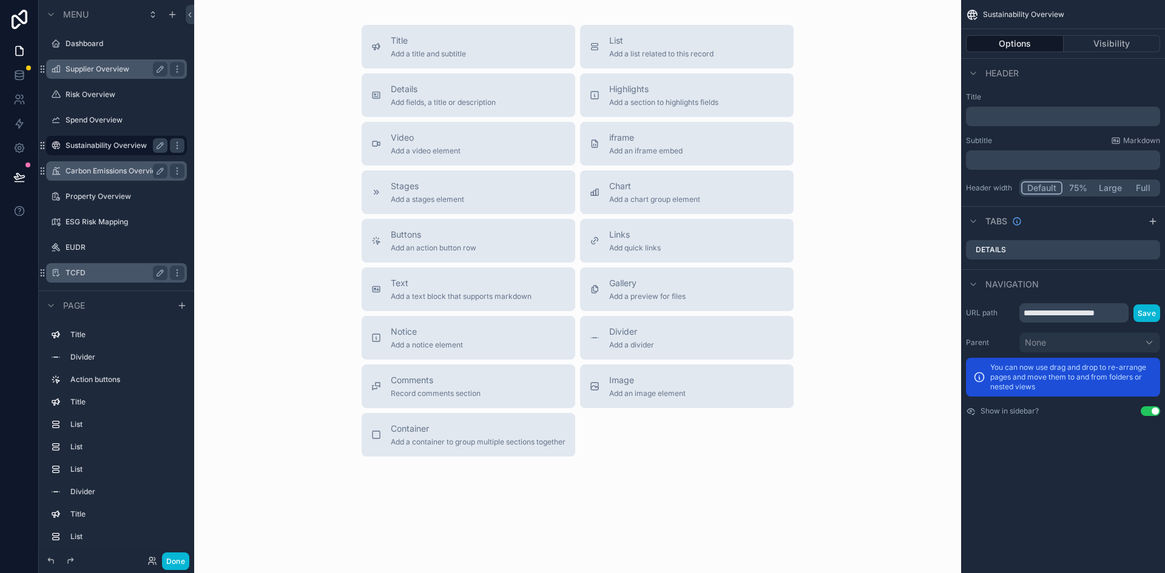
click at [83, 273] on label "TCFD" at bounding box center [114, 273] width 97 height 10
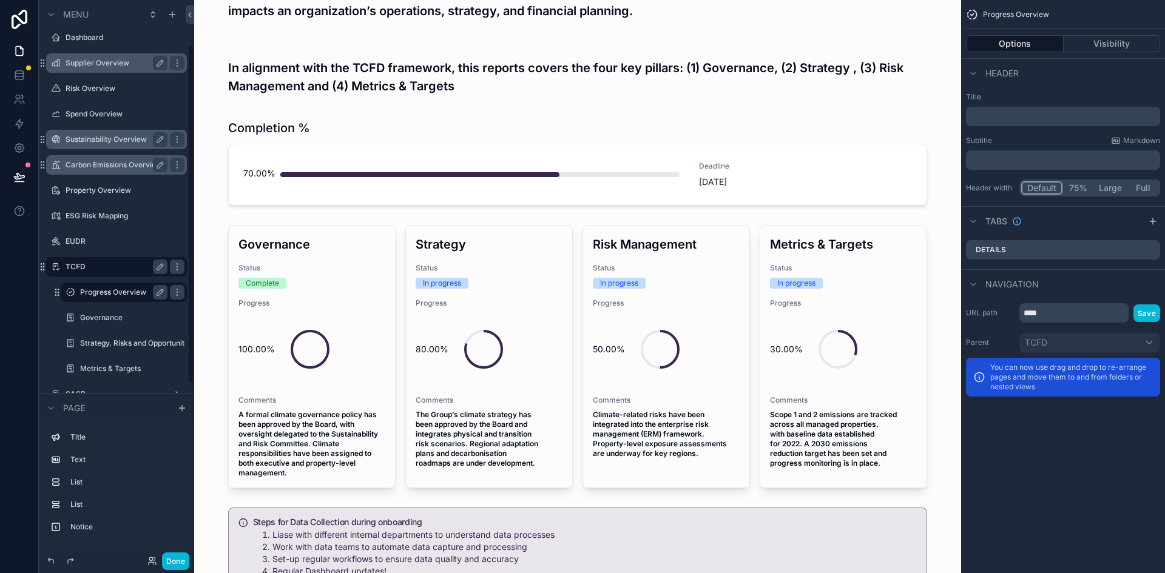
scroll to position [178, 0]
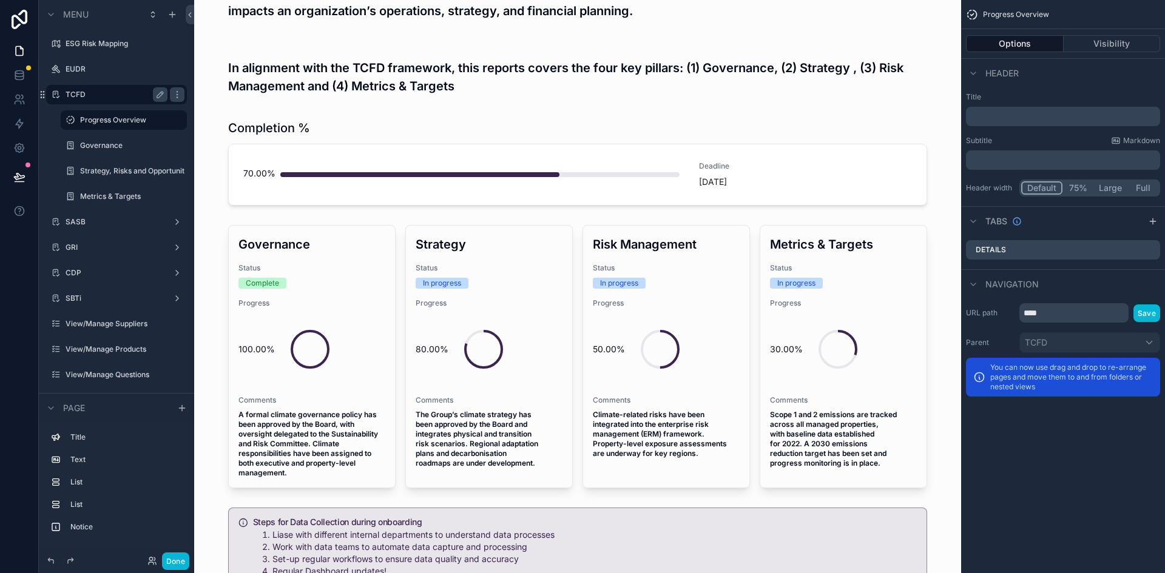
drag, startPoint x: 84, startPoint y: 225, endPoint x: 84, endPoint y: 234, distance: 8.5
click at [83, 225] on label "SASB" at bounding box center [117, 222] width 102 height 10
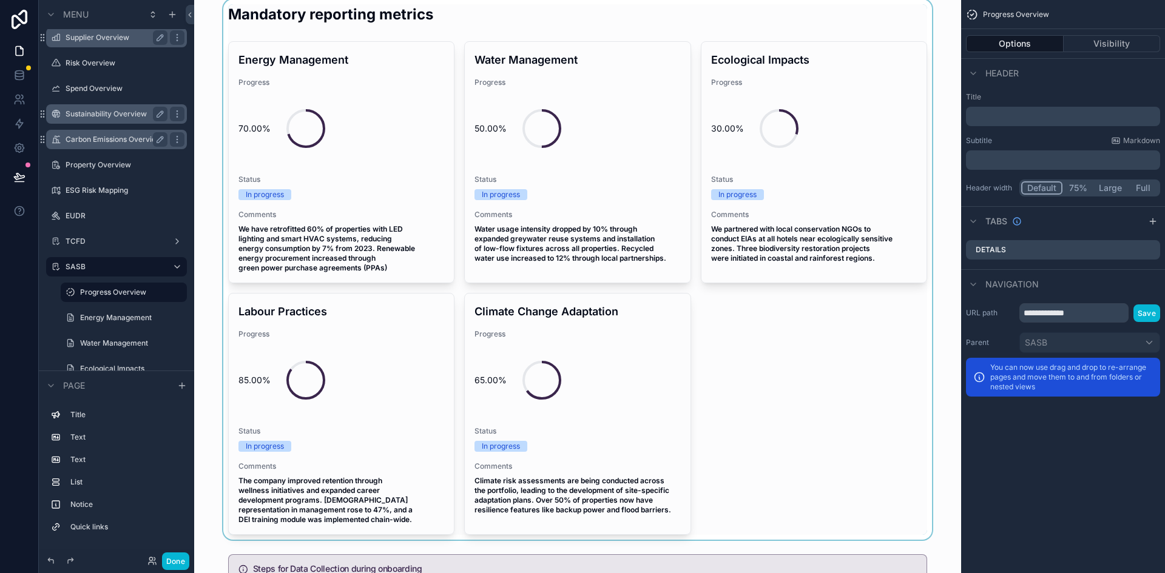
scroll to position [250, 0]
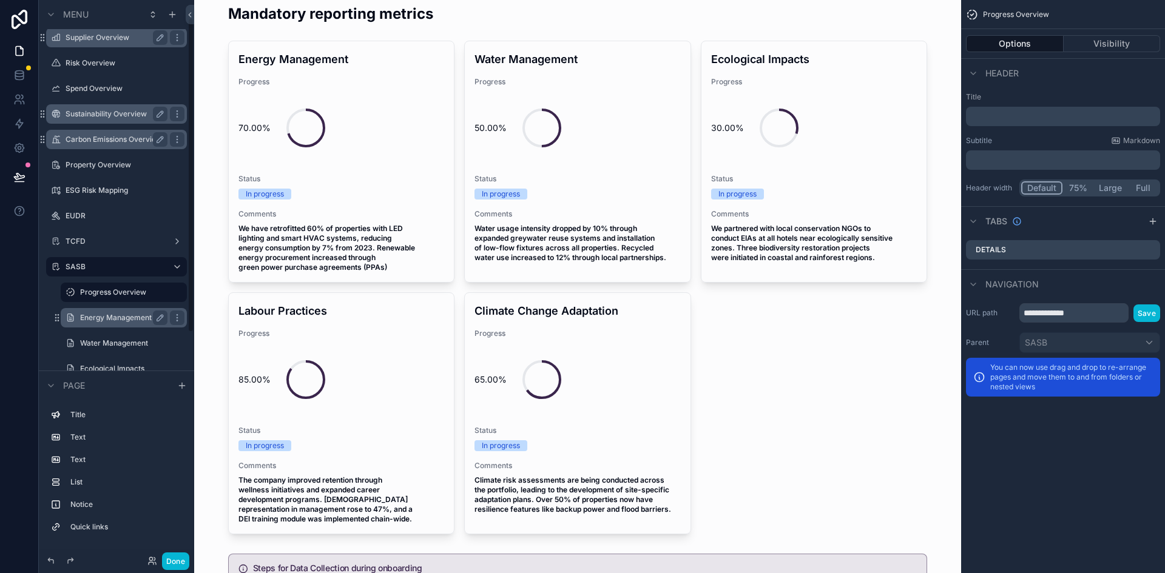
click at [109, 323] on div "Energy Management" at bounding box center [123, 318] width 87 height 15
click at [109, 322] on label "Energy Management" at bounding box center [121, 318] width 82 height 10
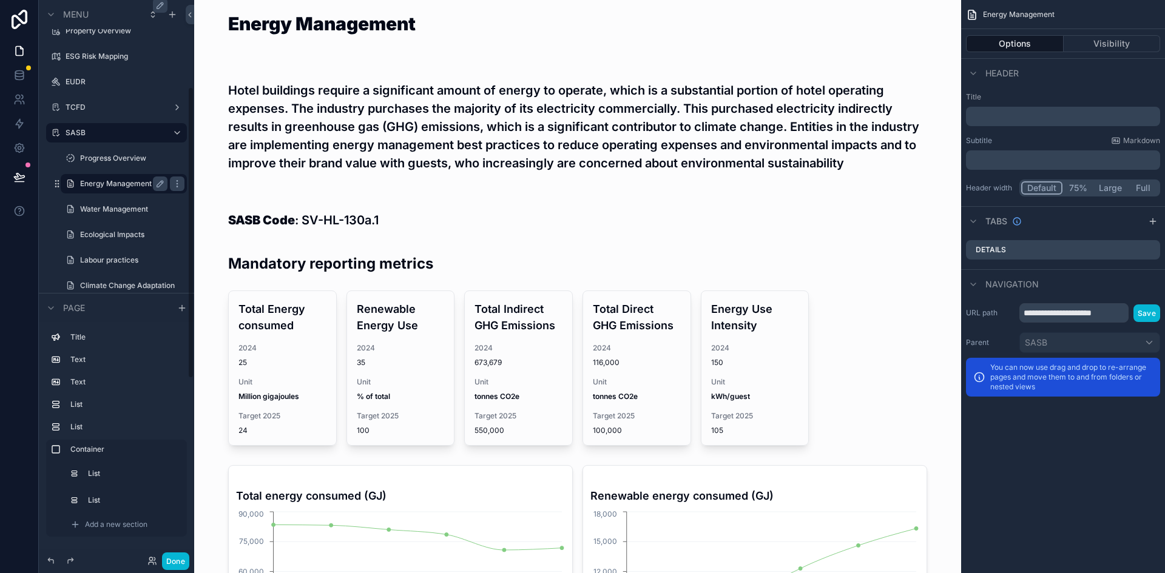
scroll to position [166, 0]
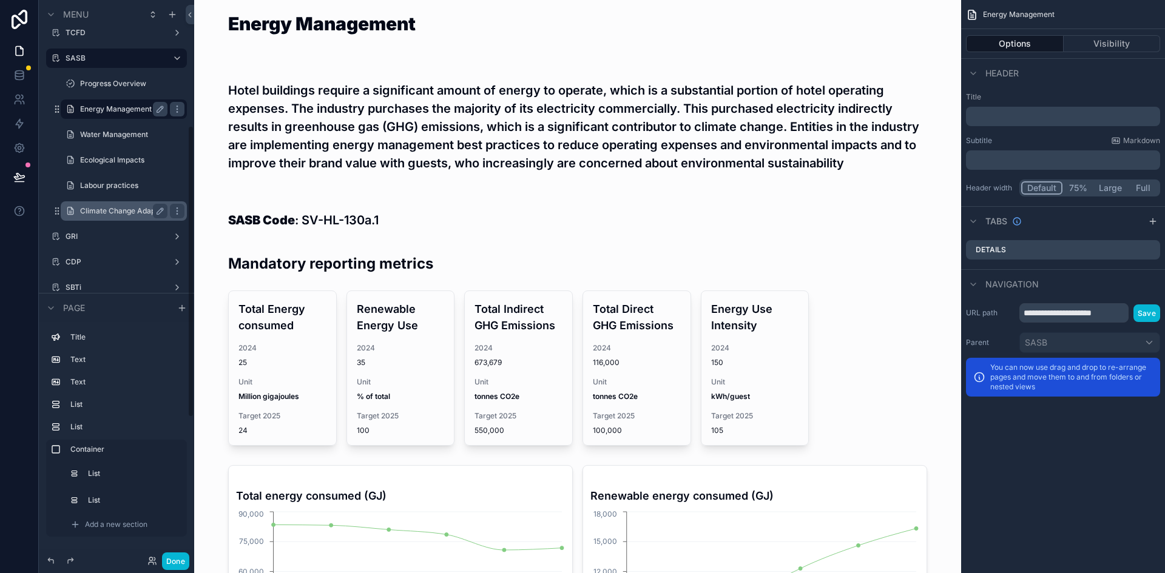
click at [105, 212] on label "Climate Change Adaptation" at bounding box center [123, 211] width 87 height 10
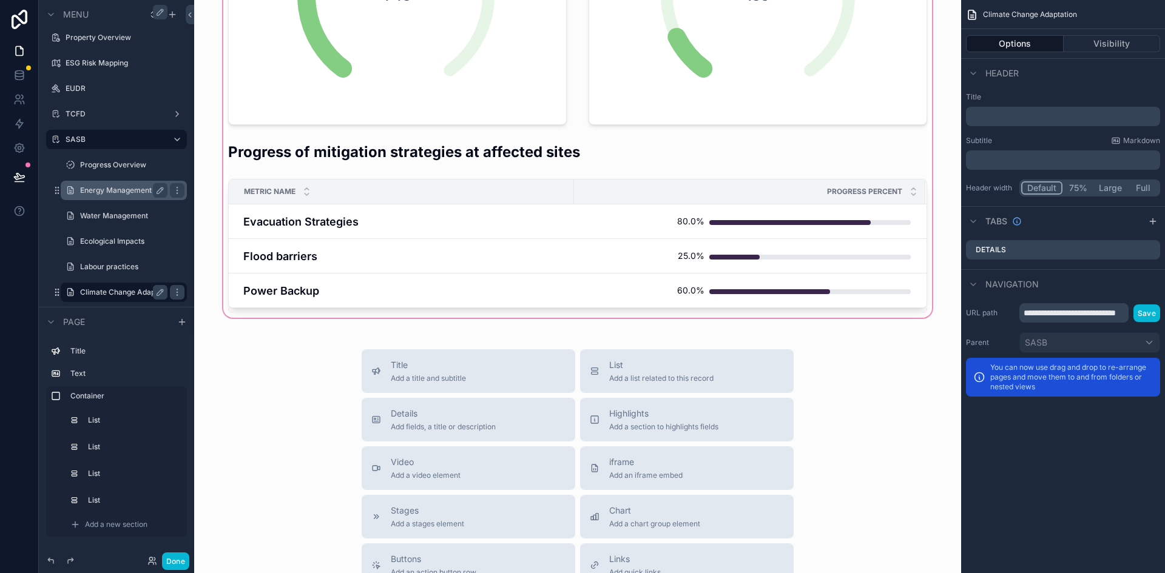
scroll to position [660, 0]
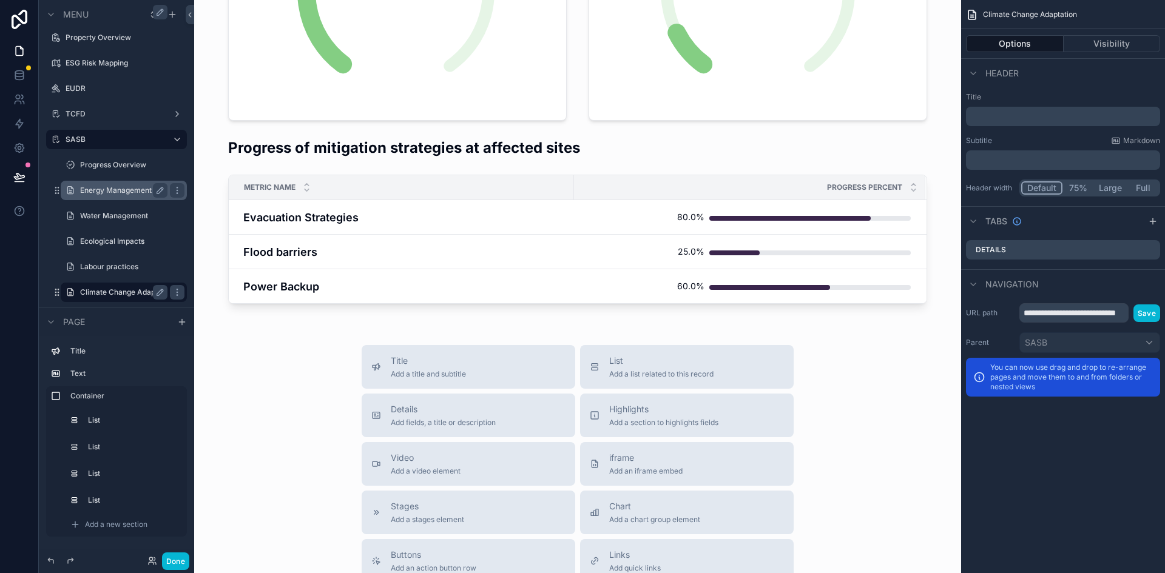
click at [135, 187] on label "Energy Management" at bounding box center [121, 191] width 82 height 10
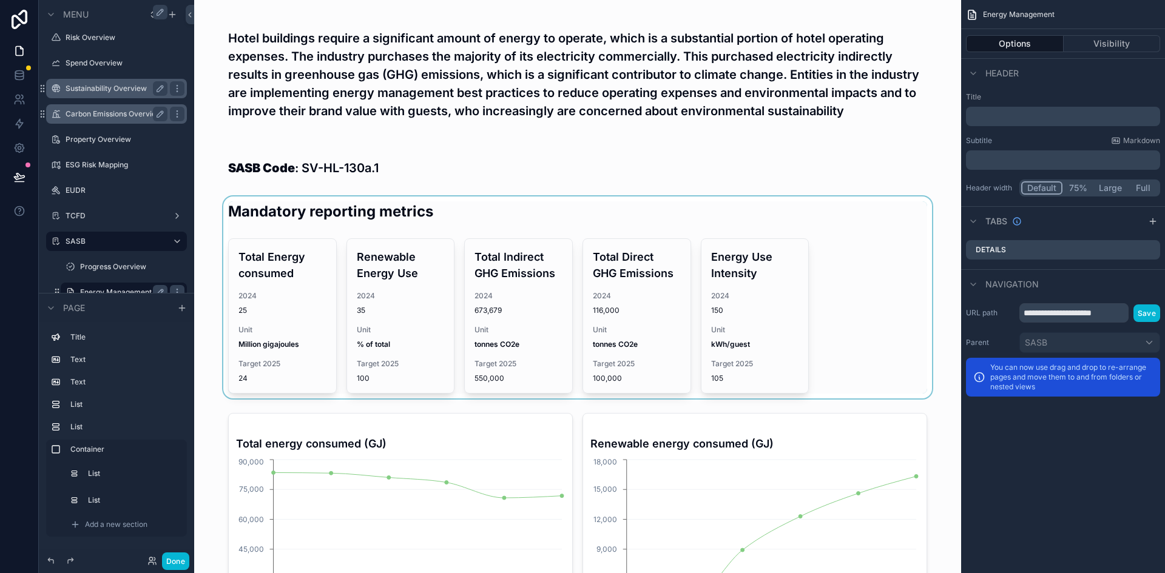
scroll to position [52, 0]
click at [815, 281] on div "scrollable content" at bounding box center [577, 298] width 747 height 202
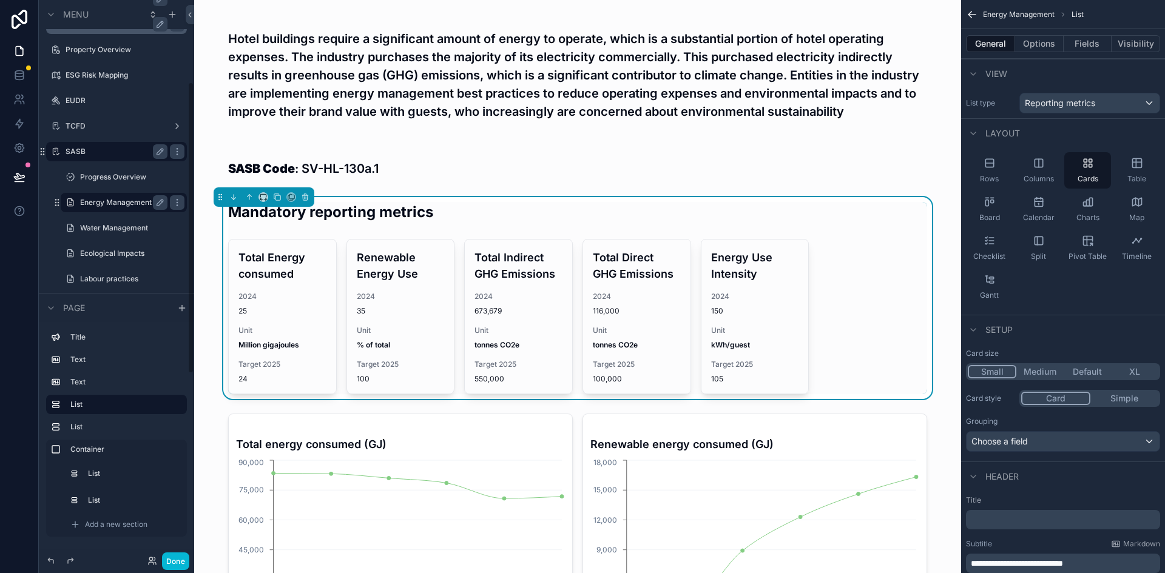
scroll to position [159, 0]
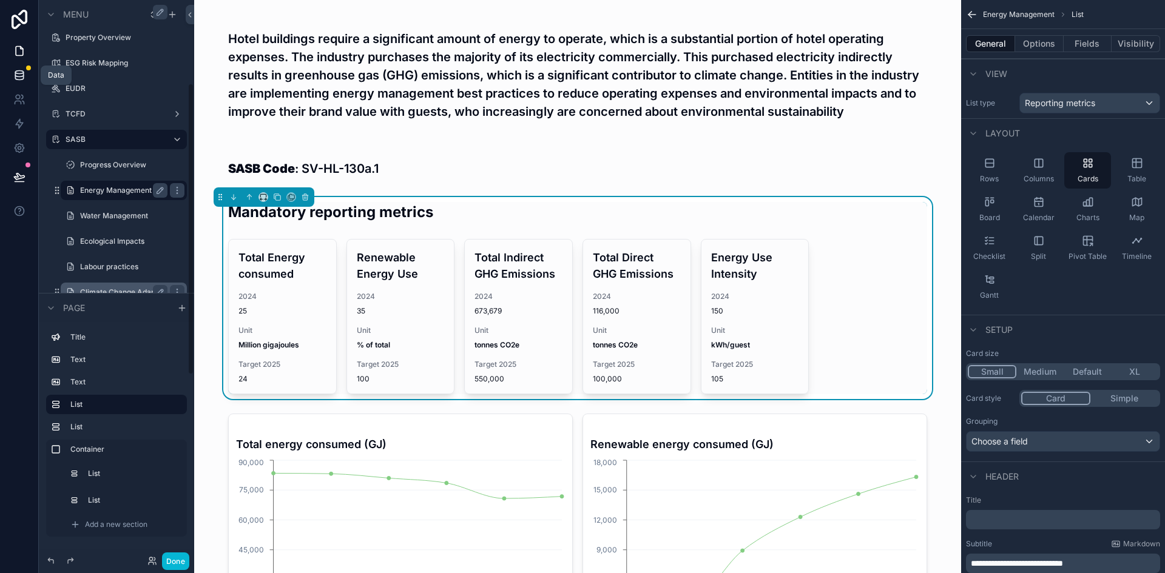
click at [18, 81] on icon at bounding box center [19, 75] width 12 height 12
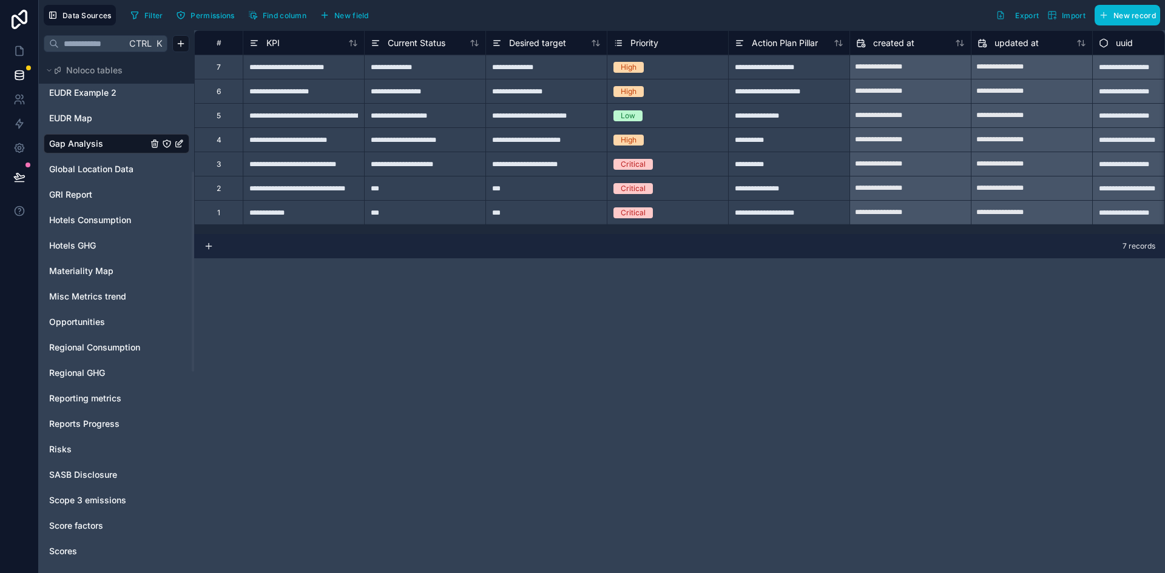
scroll to position [296, 0]
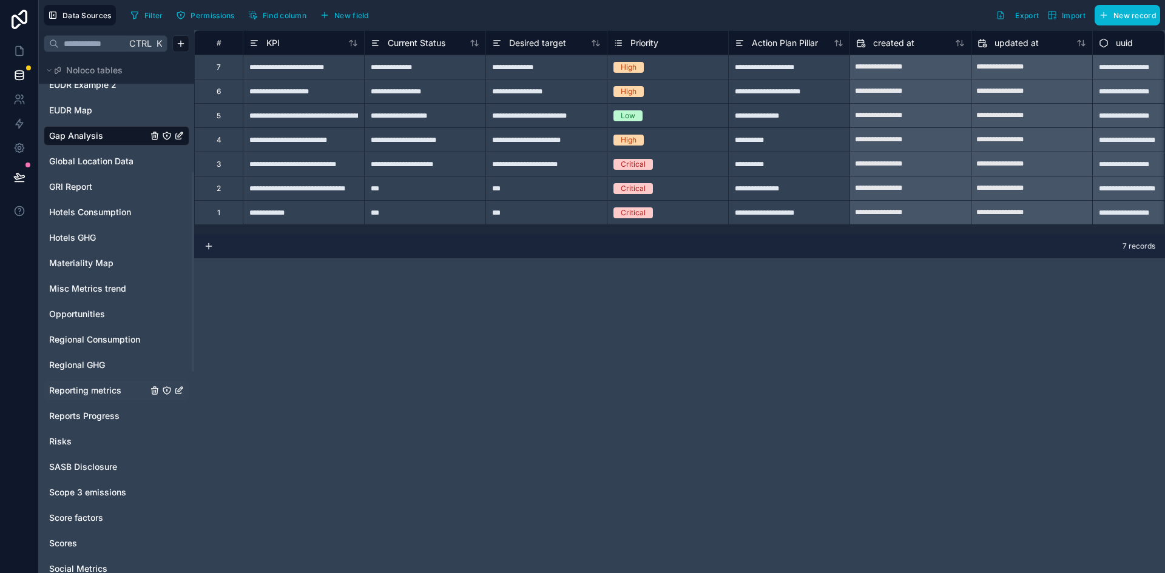
click at [84, 388] on span "Reporting metrics" at bounding box center [85, 391] width 72 height 12
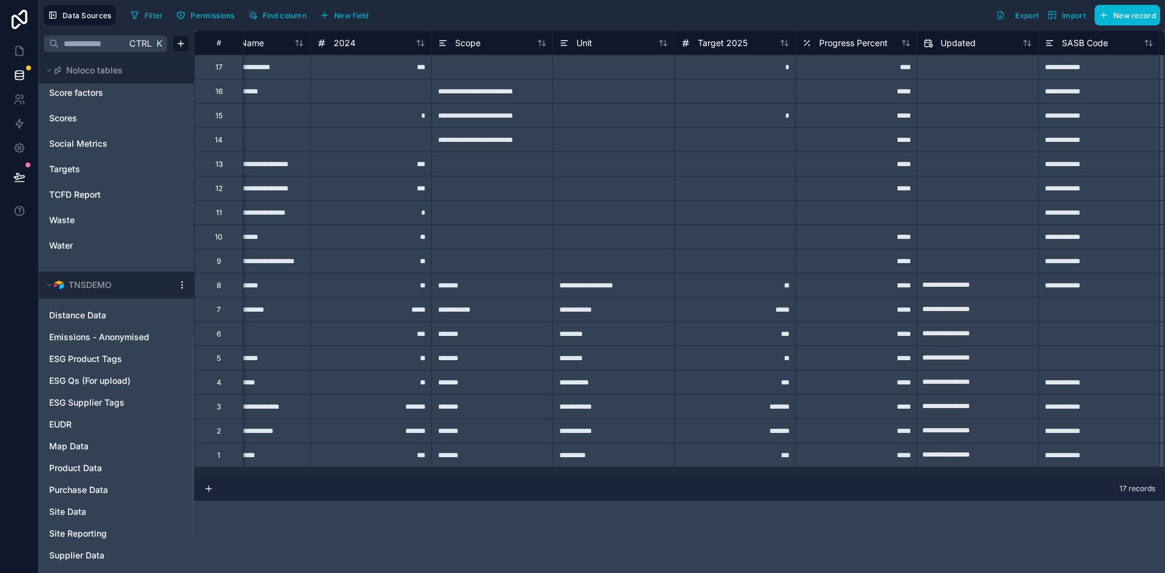
scroll to position [722, 0]
click at [19, 58] on link at bounding box center [19, 51] width 38 height 24
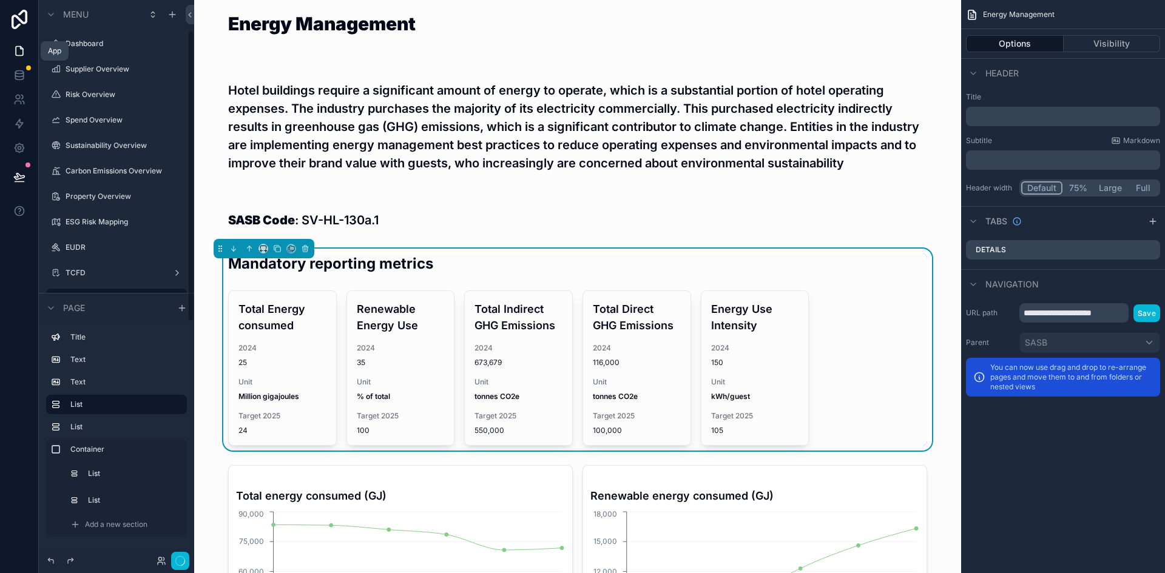
scroll to position [57, 0]
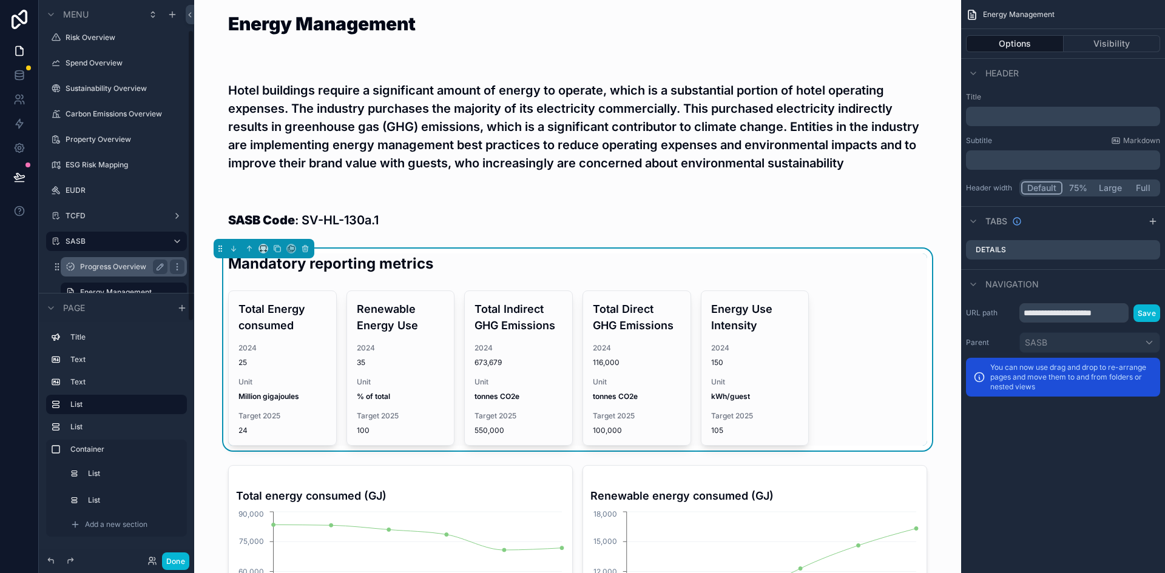
click at [109, 269] on label "Progress Overview" at bounding box center [121, 267] width 82 height 10
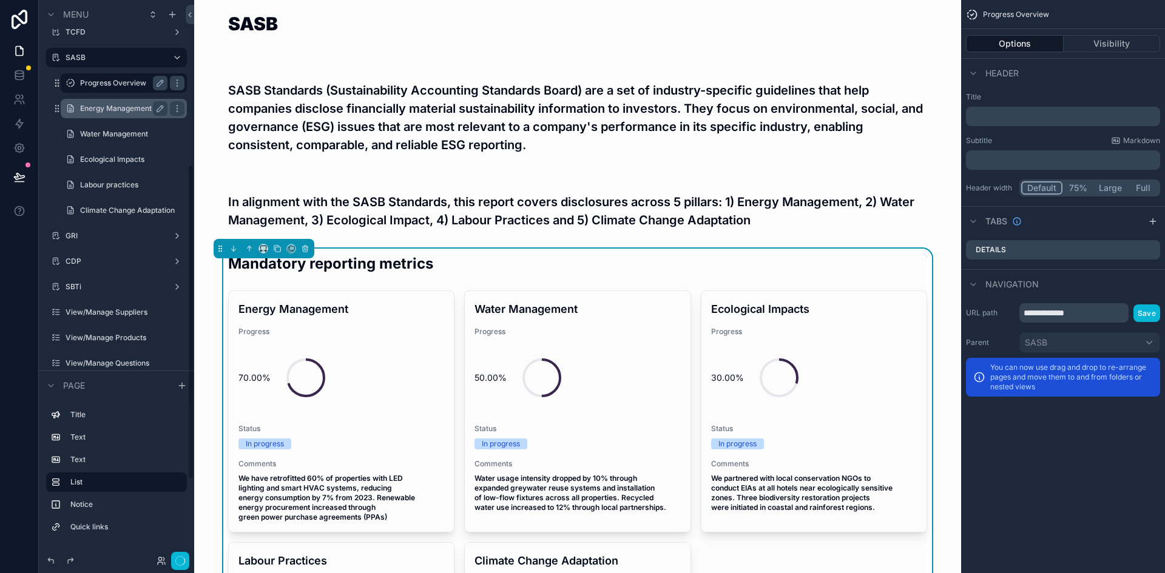
scroll to position [292, 0]
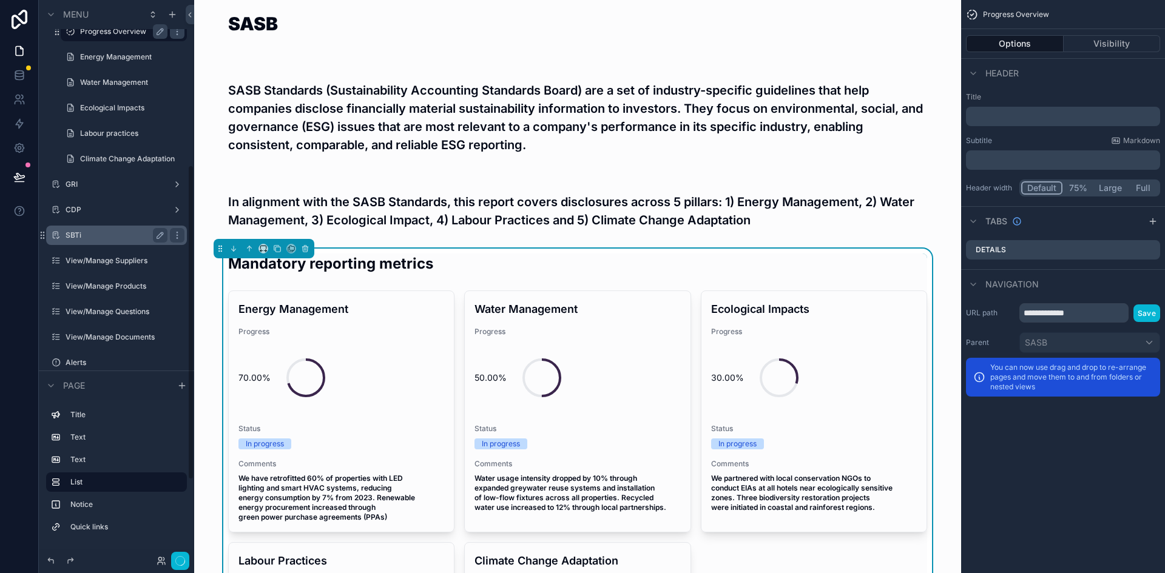
click at [88, 232] on label "SBTi" at bounding box center [114, 236] width 97 height 10
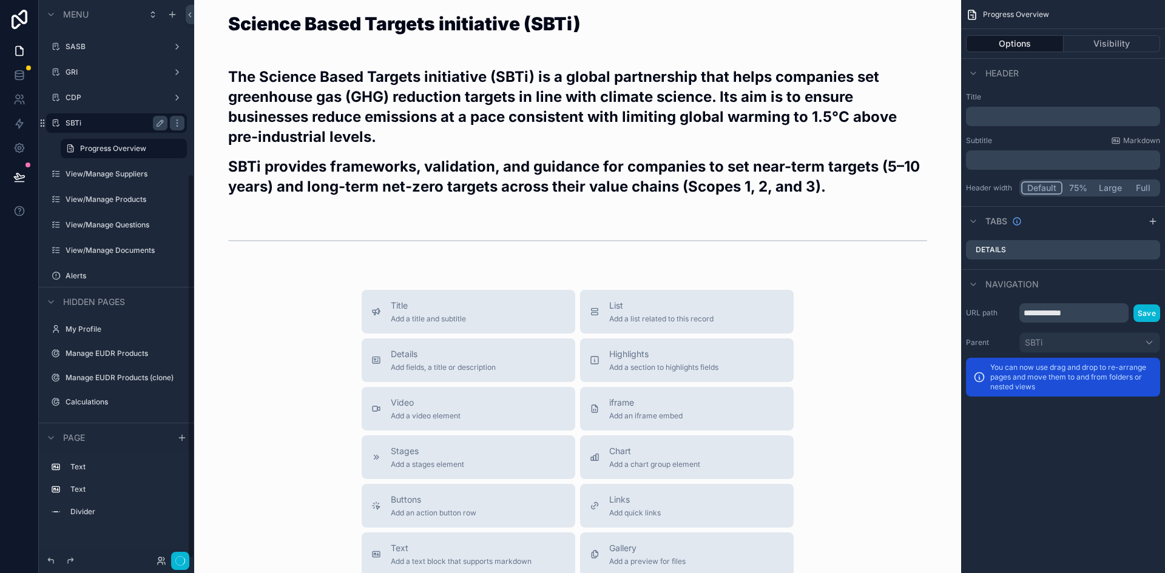
scroll to position [252, 0]
click at [178, 147] on icon "scrollable content" at bounding box center [177, 149] width 10 height 10
click at [207, 157] on icon at bounding box center [206, 162] width 10 height 10
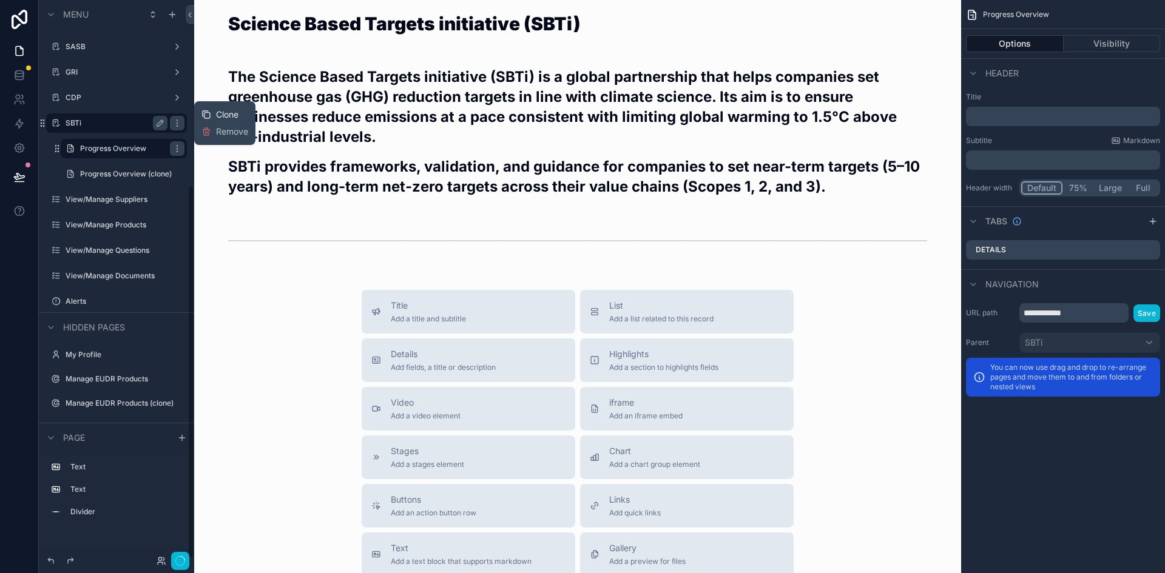
scroll to position [277, 0]
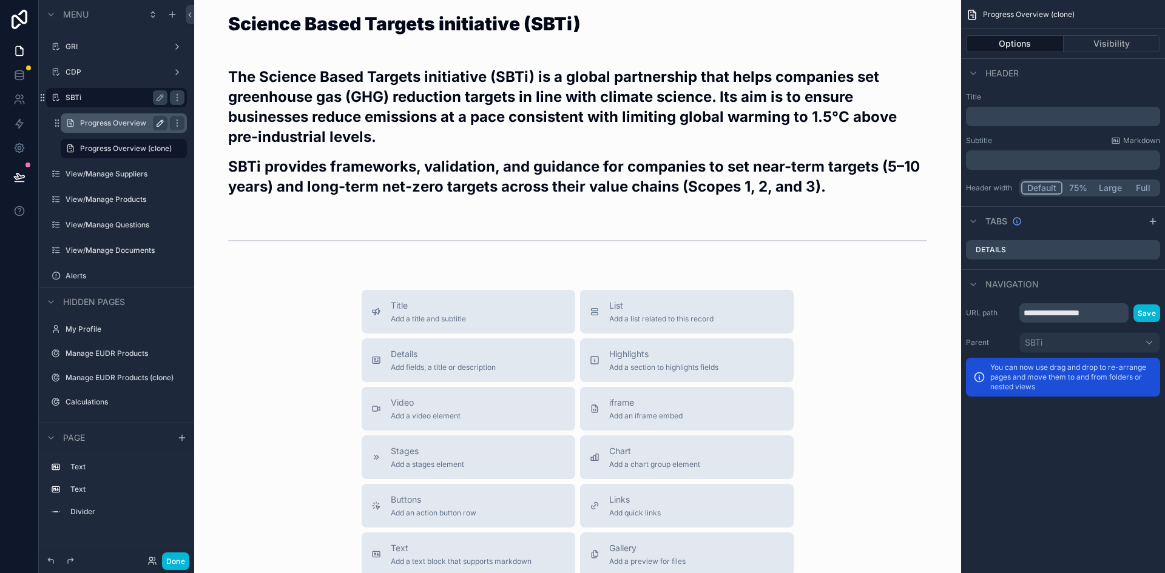
click at [156, 120] on icon "scrollable content" at bounding box center [160, 123] width 10 height 10
click at [125, 121] on input "**********" at bounding box center [114, 123] width 68 height 15
type input "*"
type input "**********"
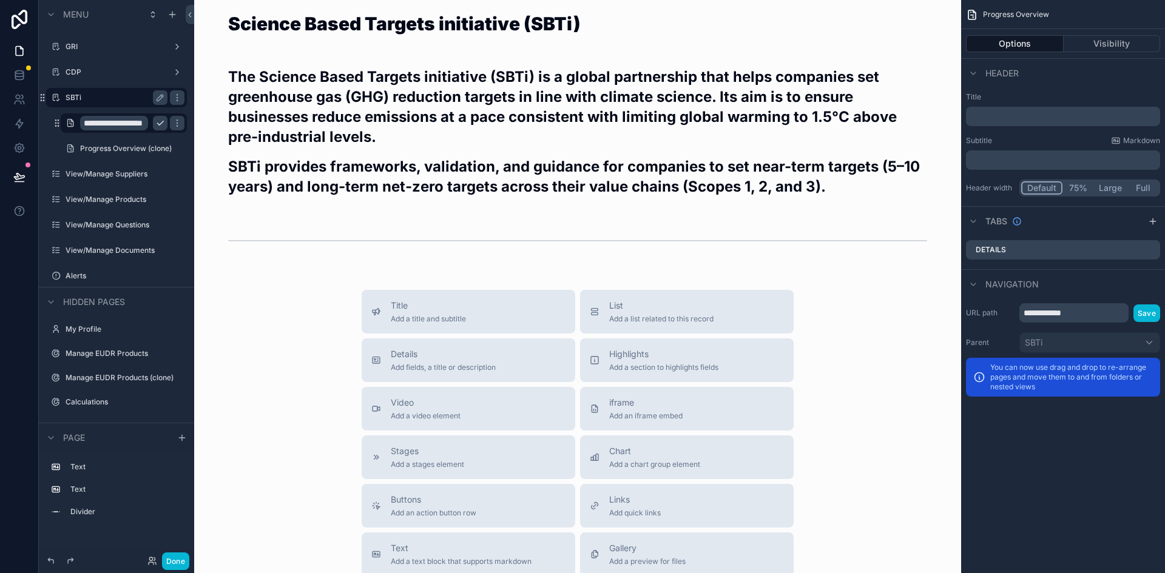
click at [158, 125] on icon "scrollable content" at bounding box center [160, 123] width 10 height 10
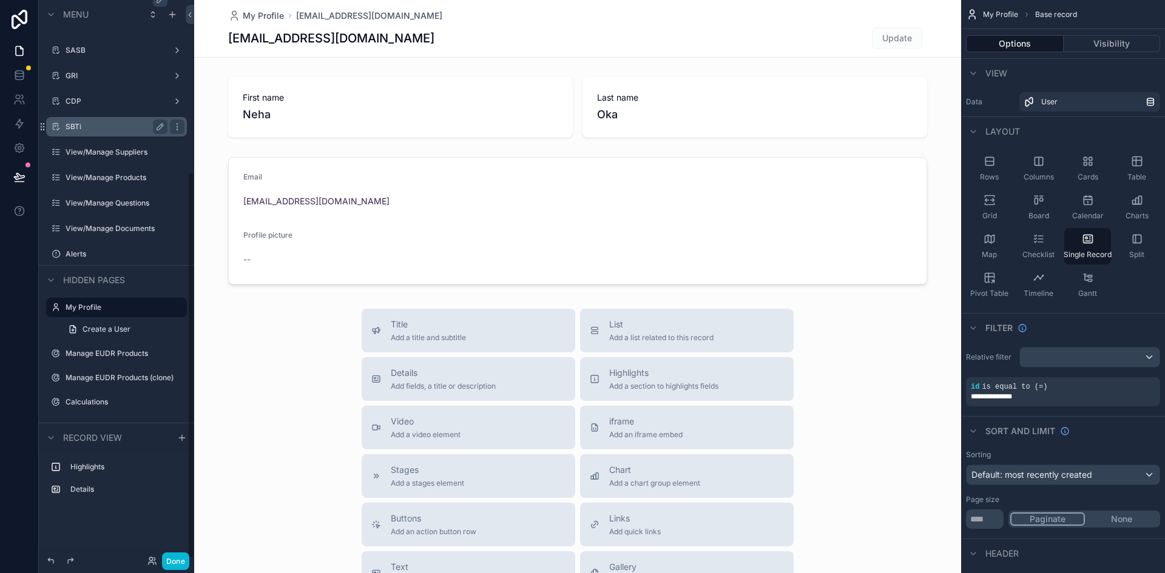
scroll to position [248, 0]
click at [85, 133] on div "SBTi" at bounding box center [117, 126] width 102 height 15
click at [79, 127] on label "SBTi" at bounding box center [117, 127] width 102 height 10
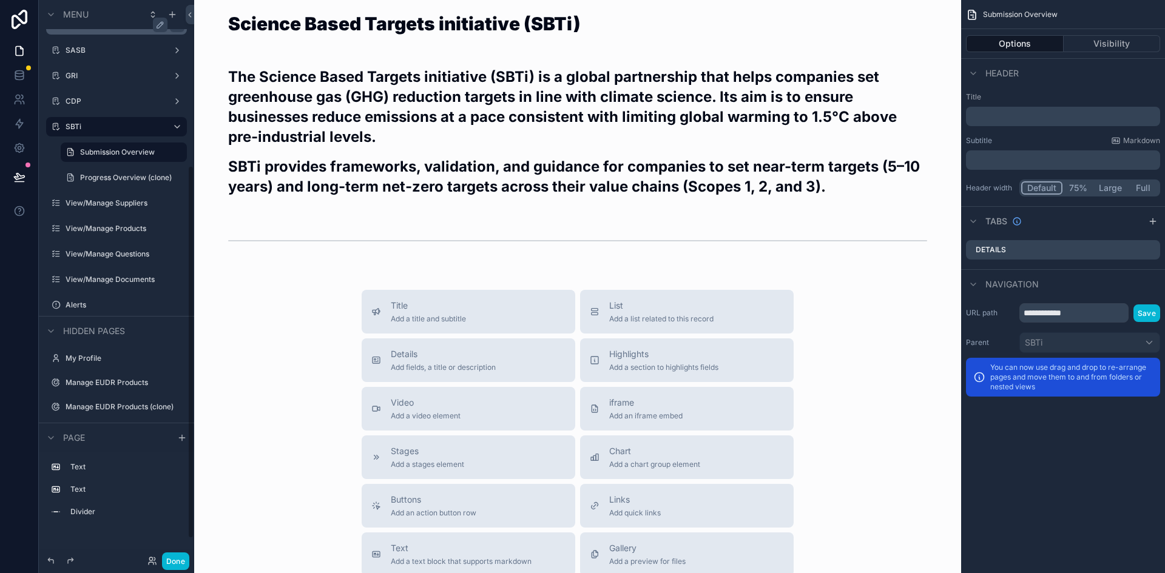
scroll to position [248, 0]
click at [105, 174] on label "Progress Overview (clone)" at bounding box center [123, 178] width 87 height 10
click at [159, 177] on icon "scrollable content" at bounding box center [160, 178] width 10 height 10
click at [129, 174] on input "**********" at bounding box center [114, 177] width 68 height 15
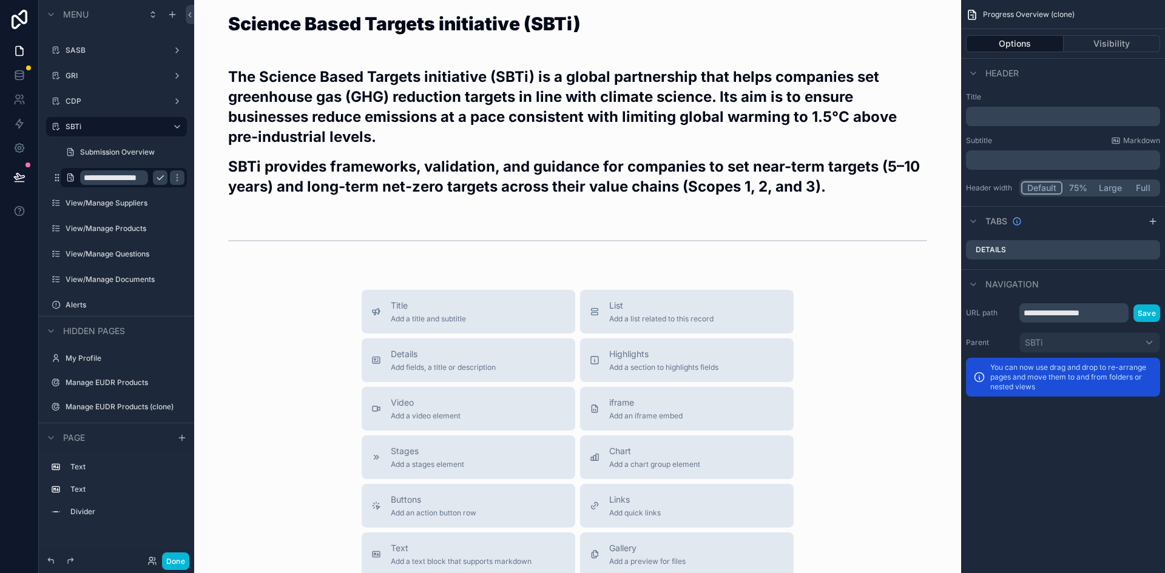
type input "**********"
click at [161, 175] on icon "scrollable content" at bounding box center [160, 178] width 10 height 10
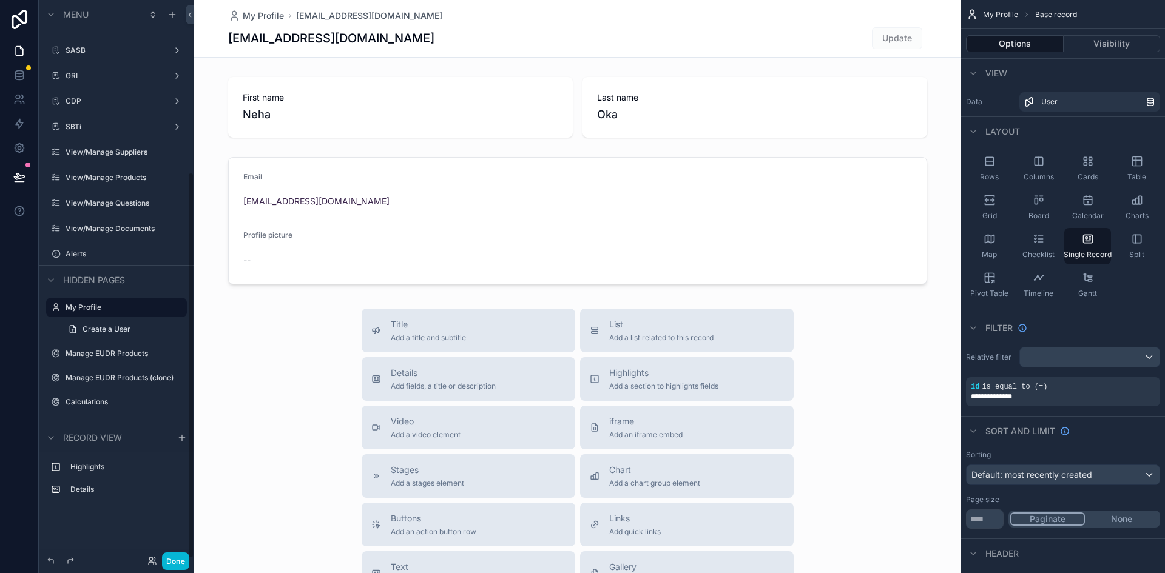
scroll to position [248, 0]
click at [109, 126] on label "SBTi" at bounding box center [114, 127] width 97 height 10
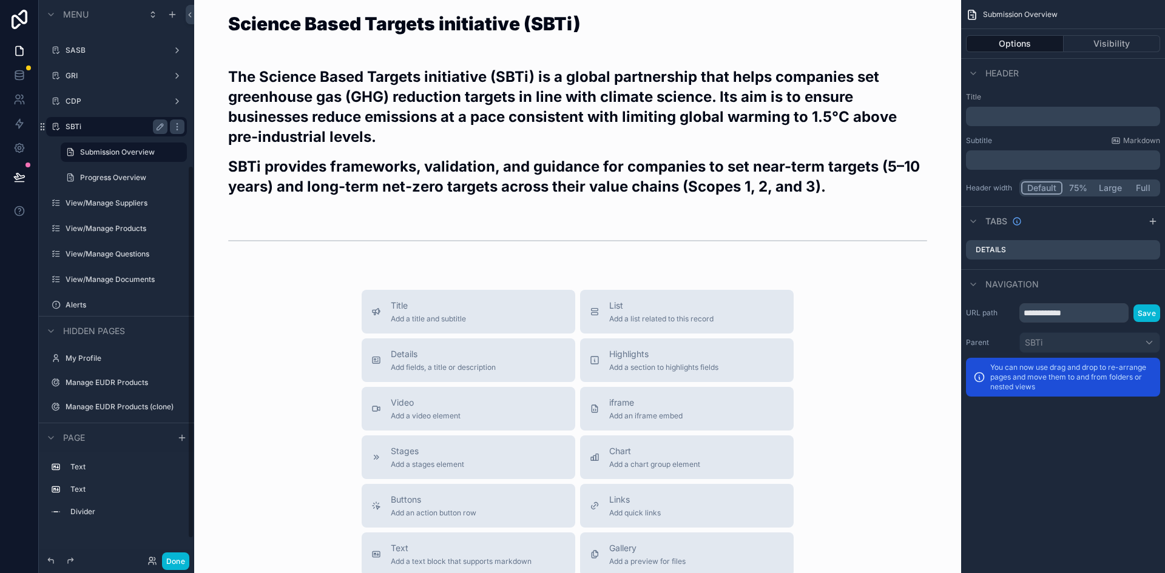
scroll to position [248, 0]
click at [21, 79] on icon at bounding box center [19, 75] width 12 height 12
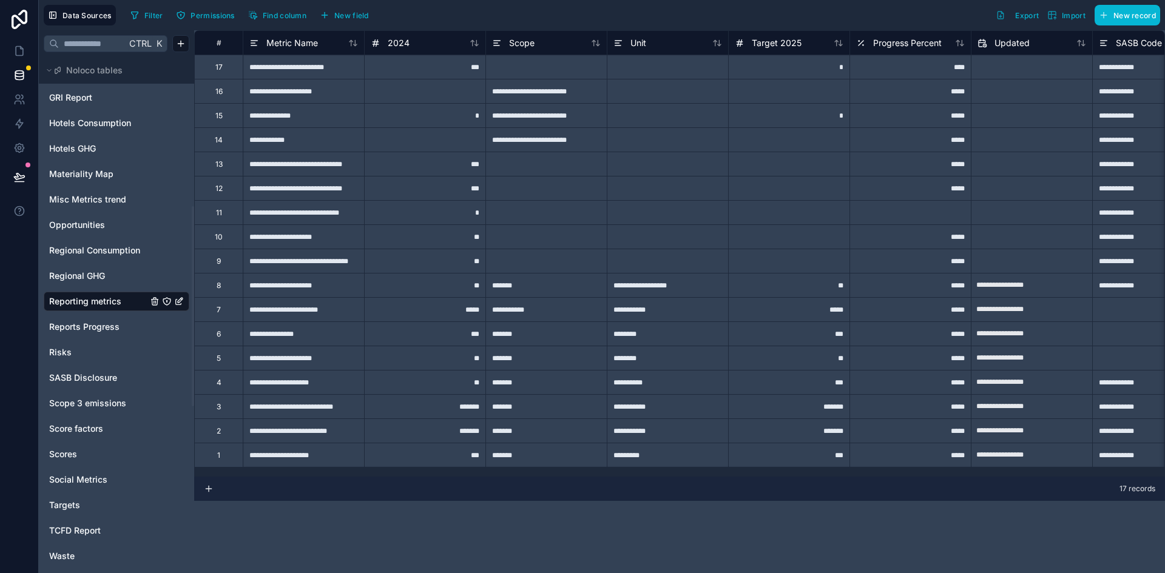
scroll to position [385, 0]
click at [22, 47] on icon at bounding box center [19, 51] width 12 height 12
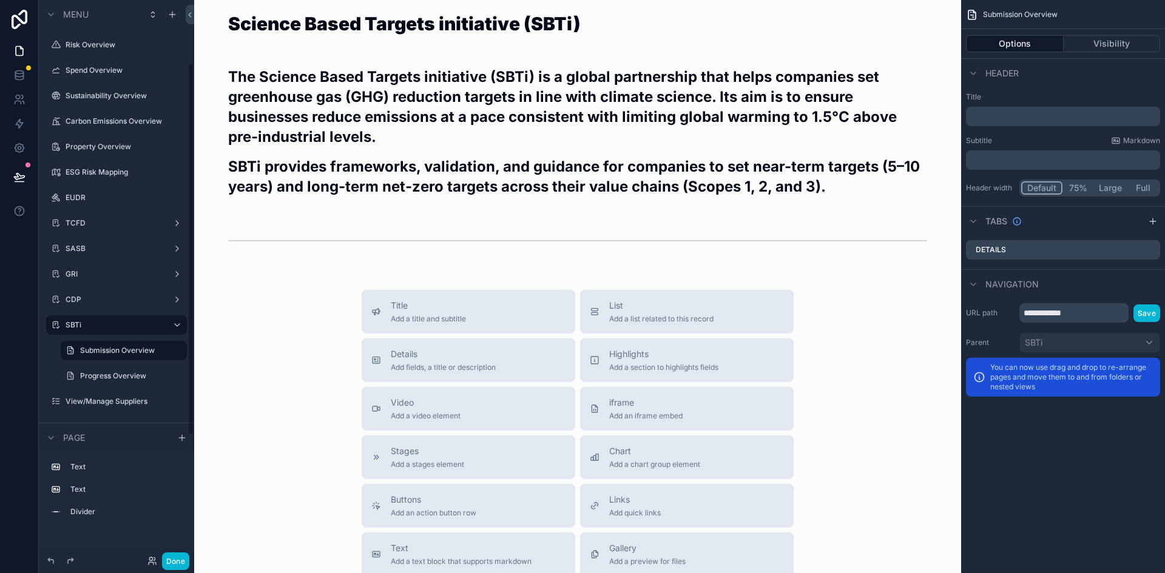
scroll to position [121, 0]
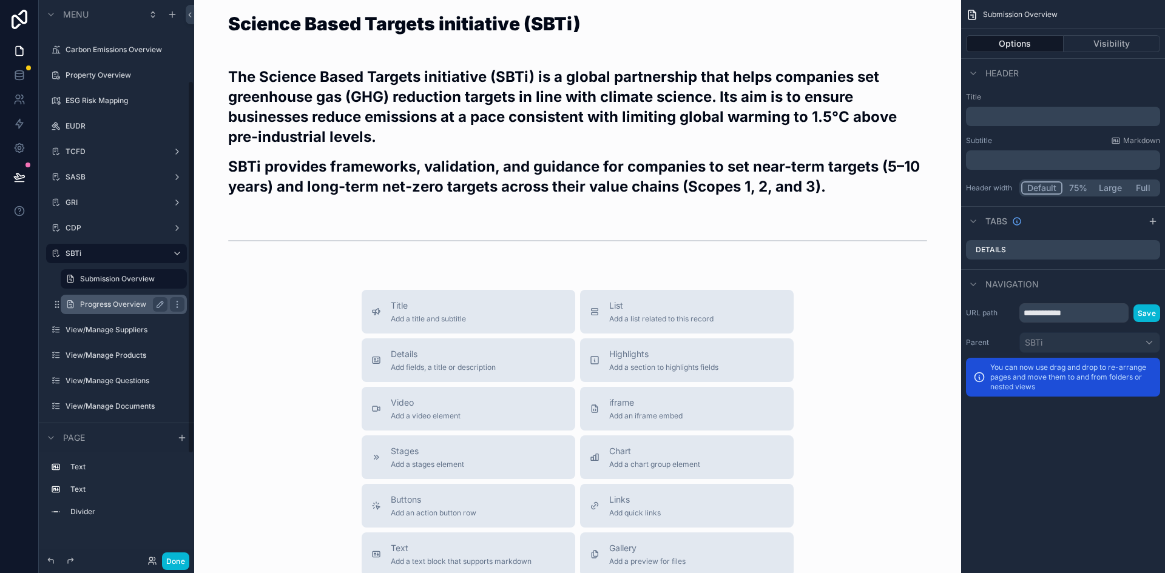
click at [98, 302] on label "Progress Overview" at bounding box center [121, 305] width 82 height 10
click at [85, 306] on label "Progress Overview" at bounding box center [121, 305] width 82 height 10
click at [94, 304] on label "Progress Overview" at bounding box center [121, 305] width 82 height 10
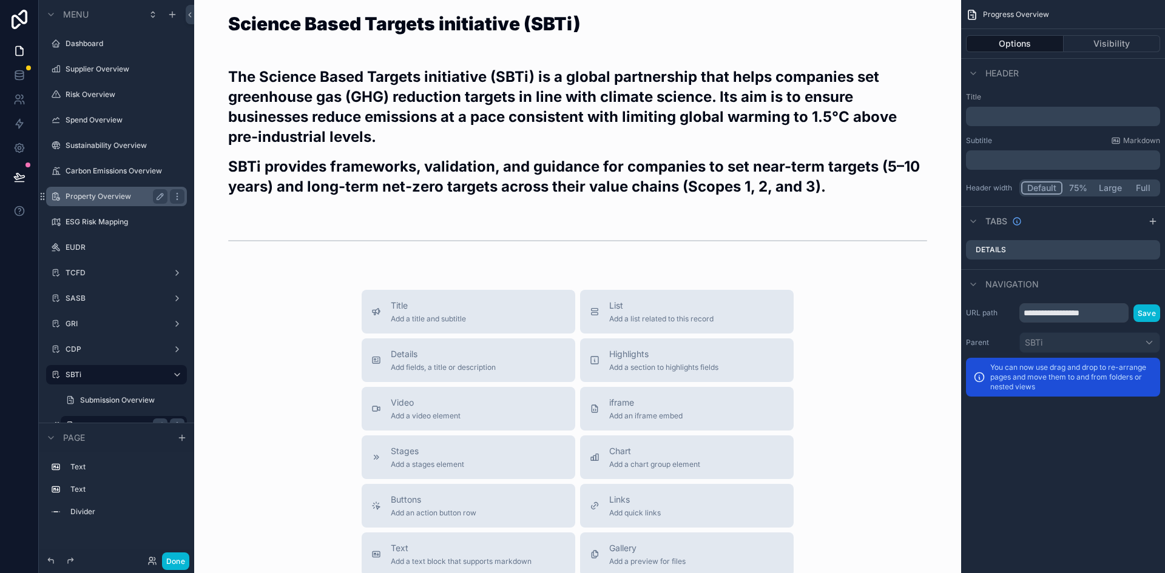
click at [82, 190] on div "Property Overview" at bounding box center [117, 196] width 102 height 15
click at [81, 192] on label "Property Overview" at bounding box center [114, 197] width 97 height 10
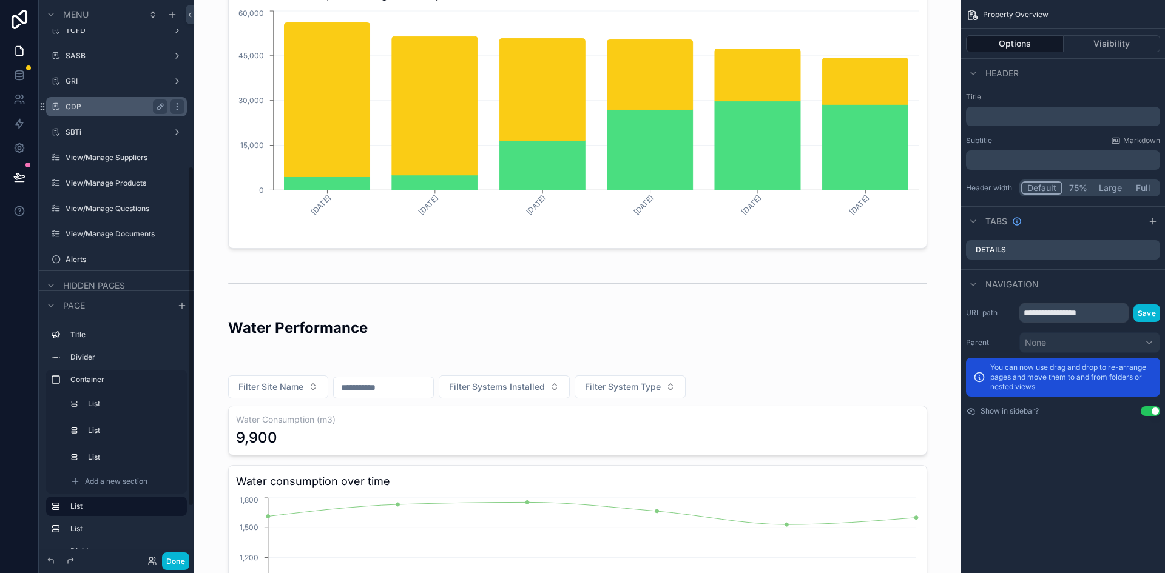
scroll to position [303, 0]
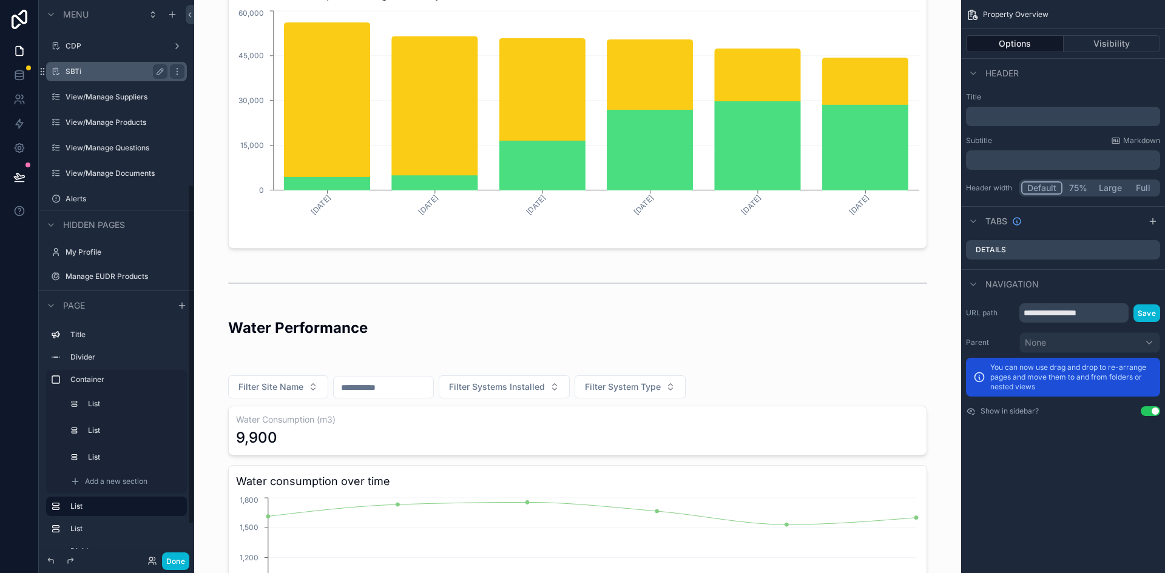
click at [89, 79] on div "SBTi" at bounding box center [117, 71] width 136 height 19
